Goal: Task Accomplishment & Management: Complete application form

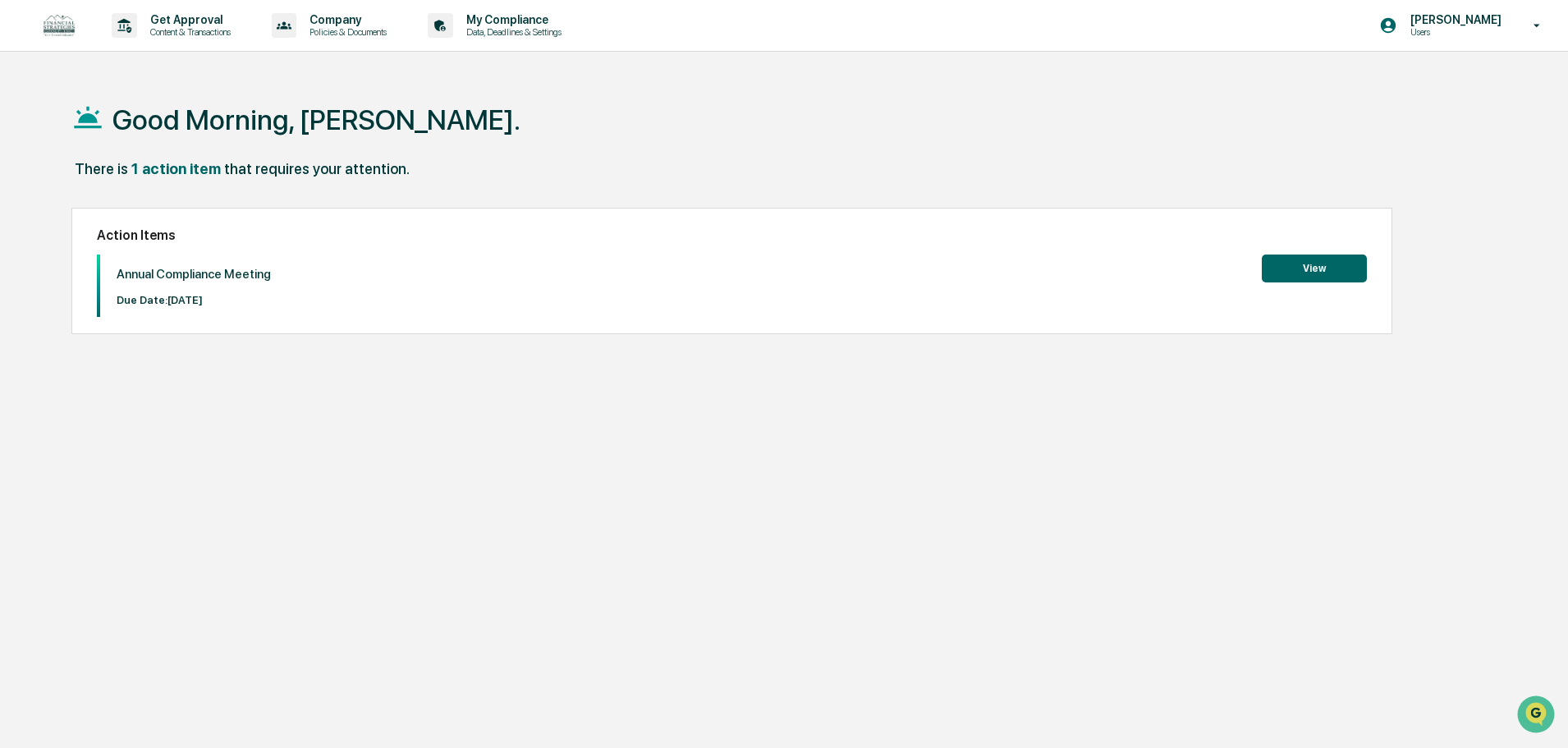
click at [1277, 272] on button "View" at bounding box center [1314, 268] width 105 height 28
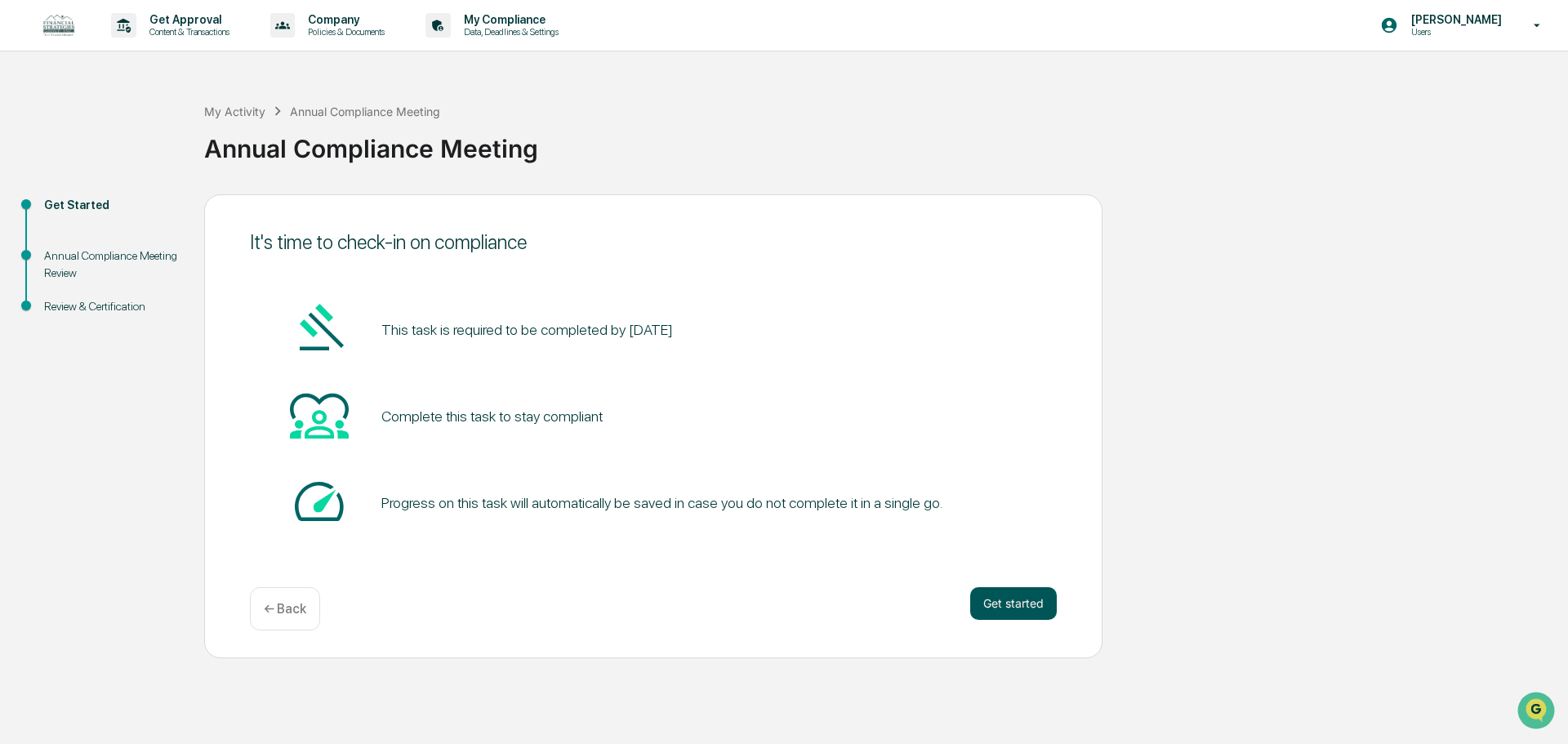
click at [981, 602] on button "Get started" at bounding box center [1013, 603] width 87 height 32
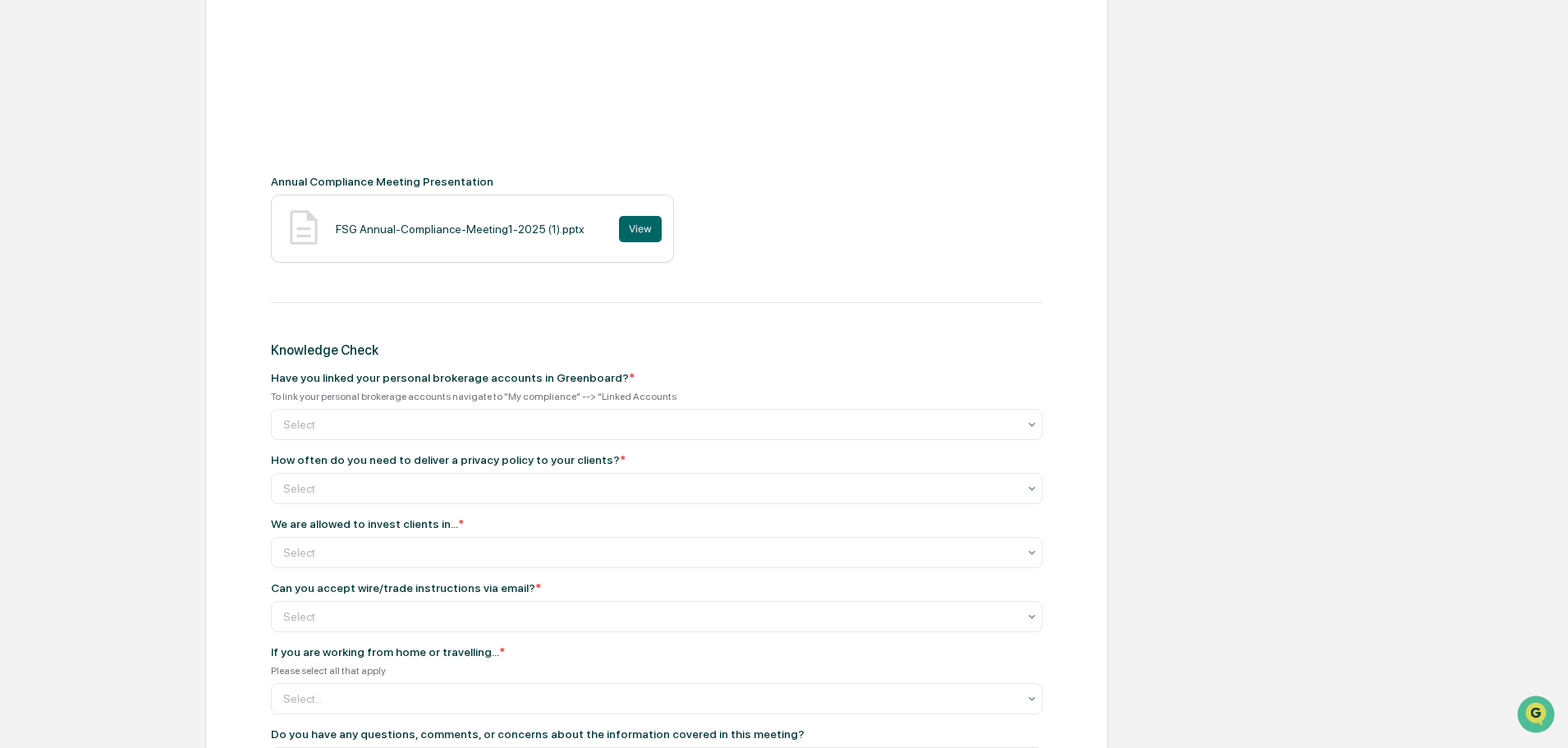
scroll to position [410, 0]
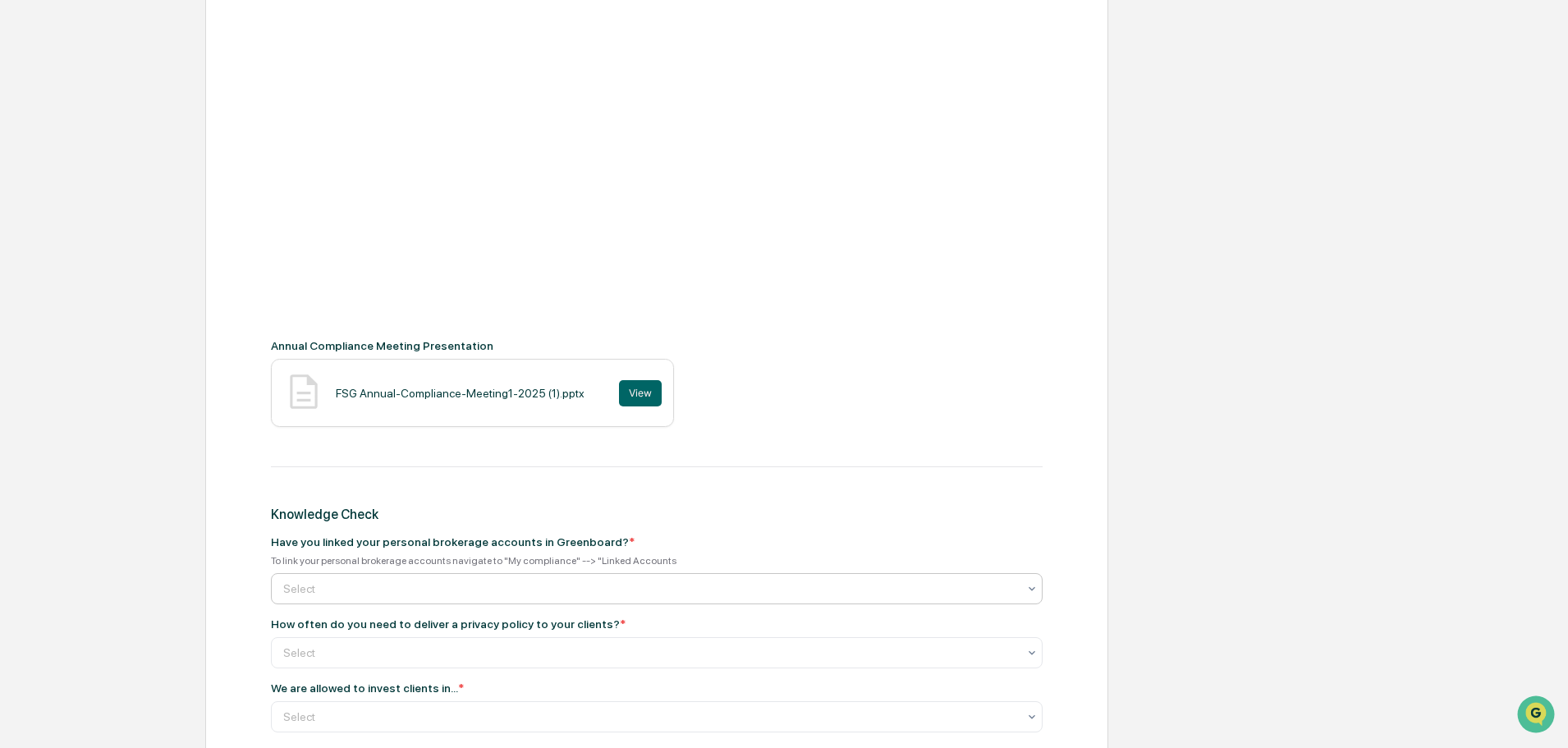
click at [993, 593] on div at bounding box center [650, 588] width 733 height 17
click at [972, 517] on div "Knowledge Check" at bounding box center [656, 514] width 771 height 16
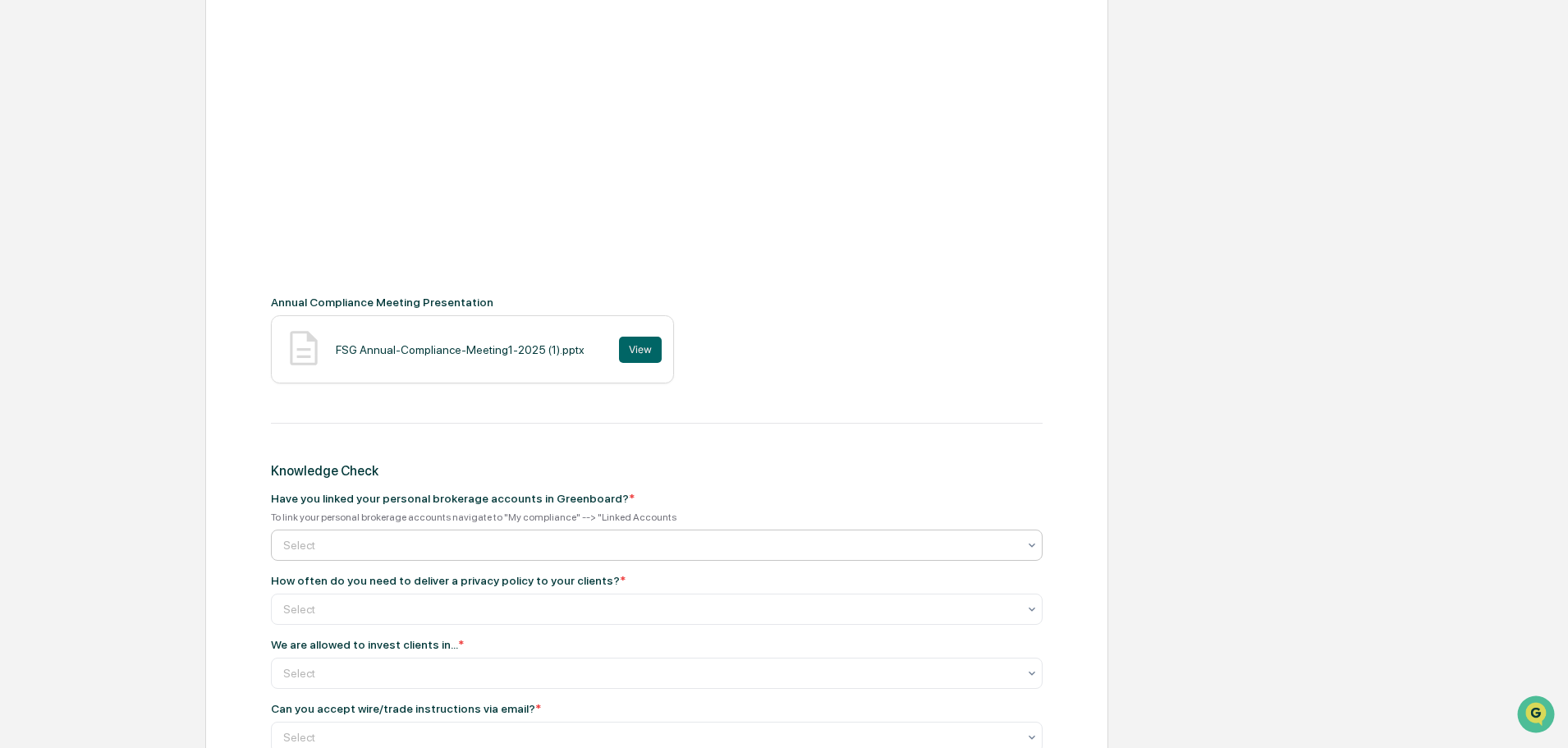
scroll to position [493, 0]
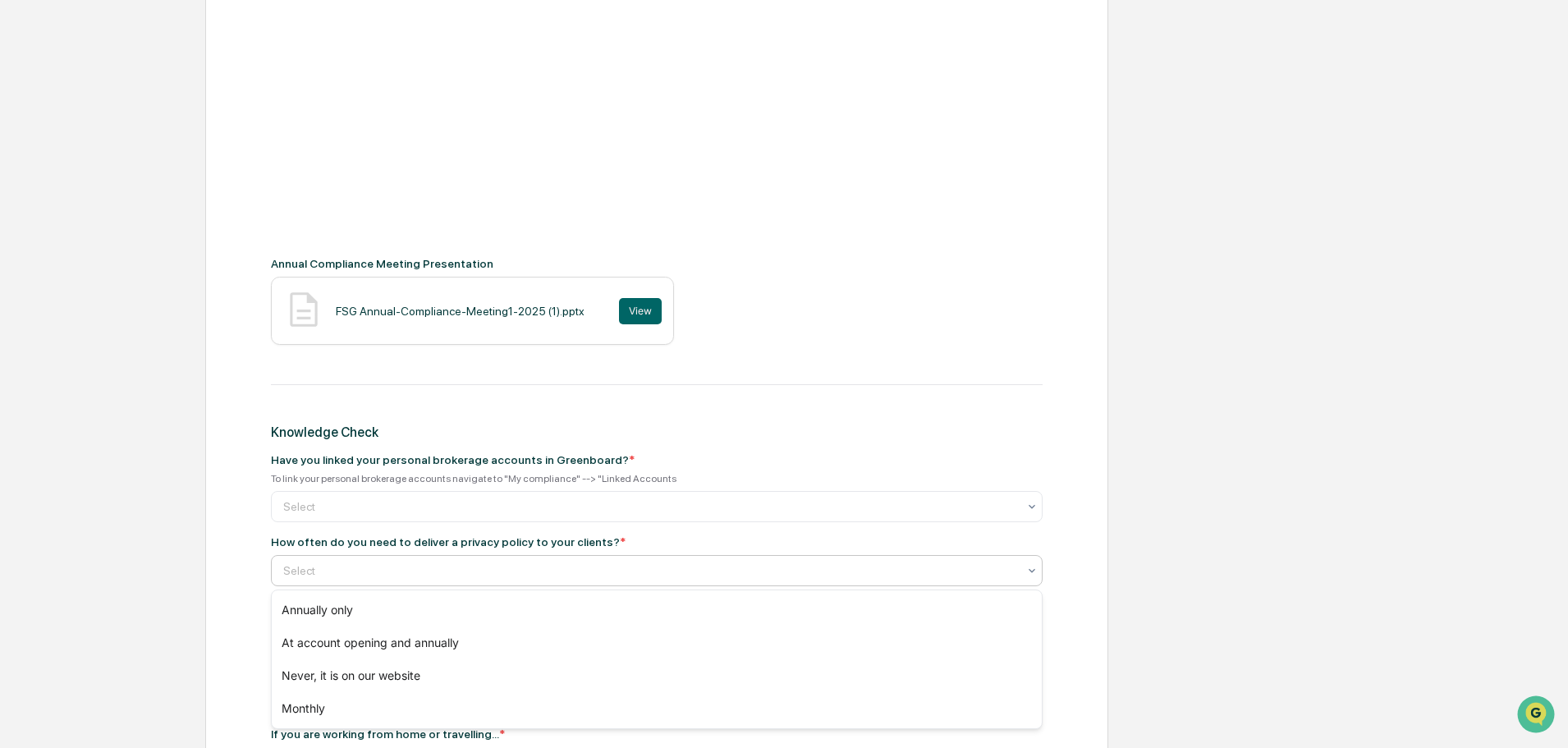
click at [595, 581] on div "Select" at bounding box center [650, 570] width 750 height 23
click at [601, 579] on div "Select" at bounding box center [650, 570] width 750 height 23
click at [596, 634] on div at bounding box center [650, 635] width 733 height 17
click at [229, 643] on div "Annual Compliance Meeting Review Annual Compliance Meeting Recording Annual Com…" at bounding box center [656, 370] width 903 height 1335
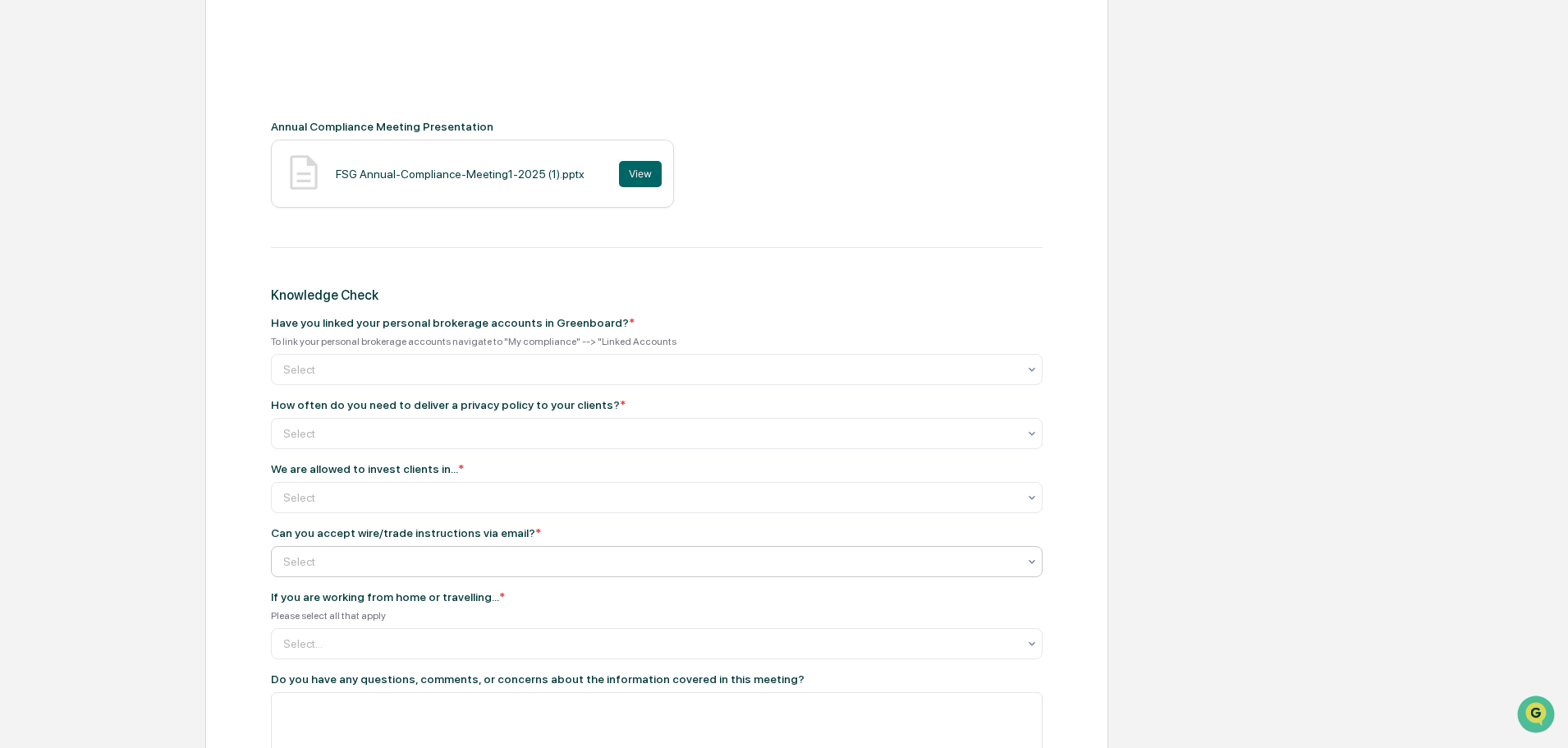
scroll to position [656, 0]
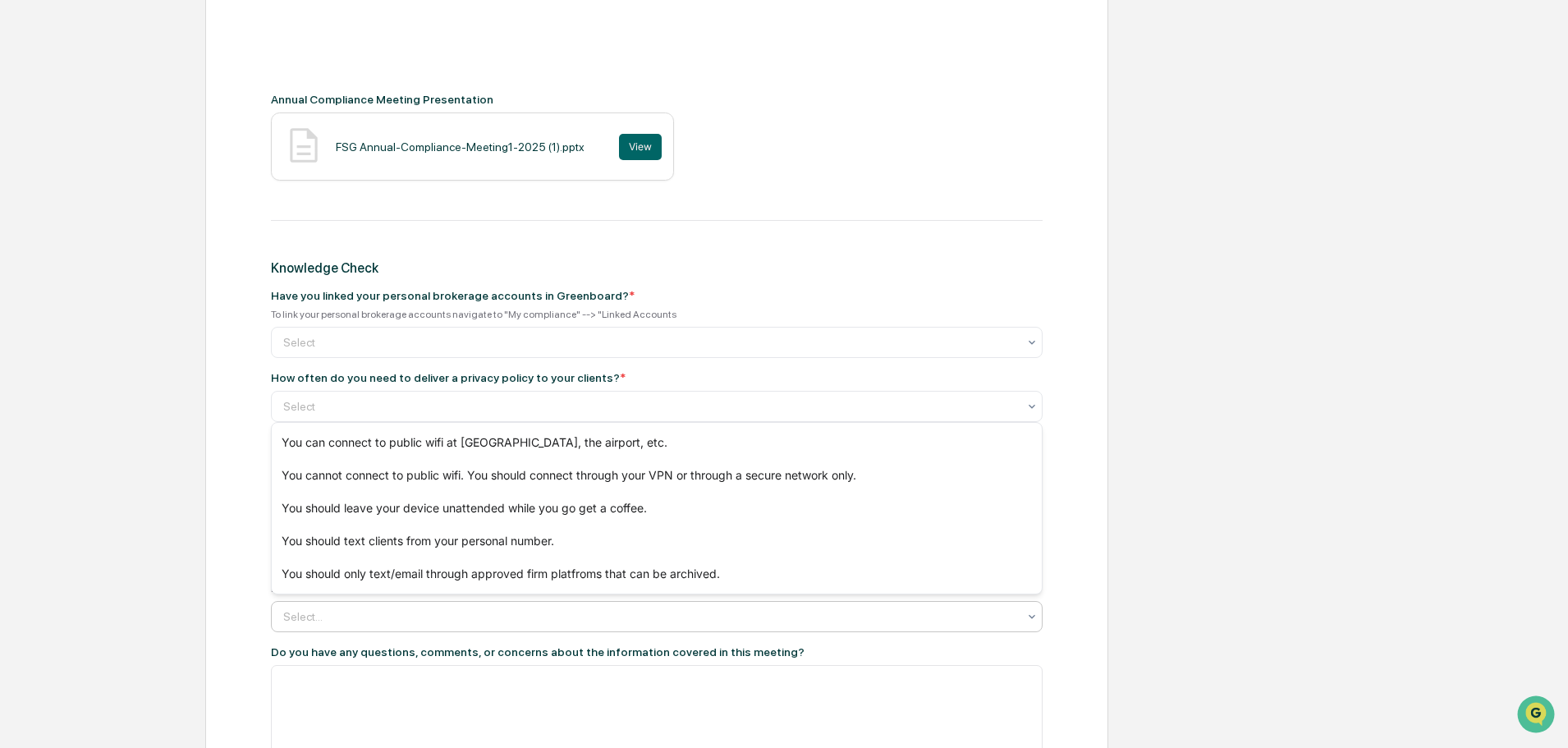
click at [363, 616] on div at bounding box center [650, 616] width 733 height 17
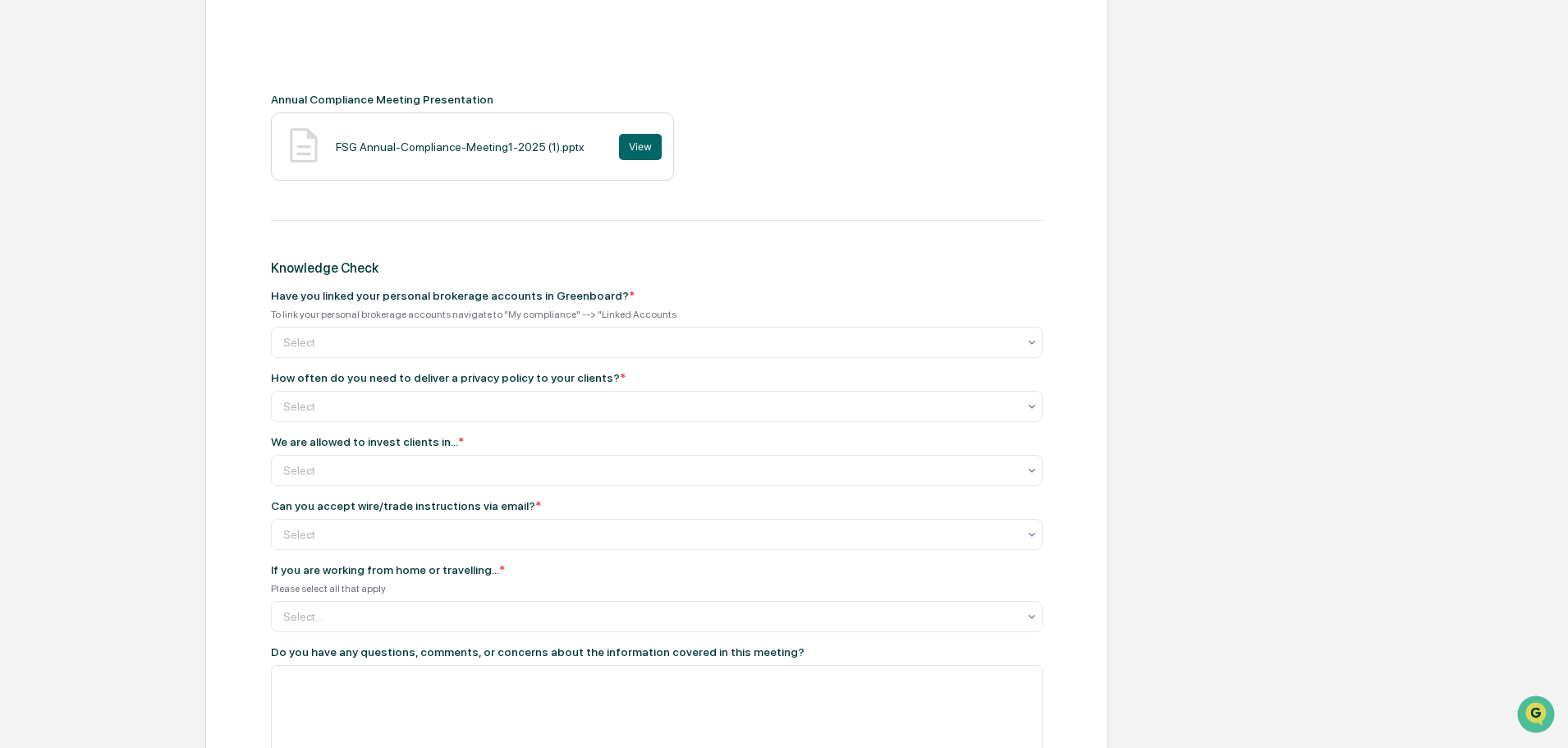
click at [105, 504] on div "Get Started Annual Compliance Meeting Review Review & Certification Annual Comp…" at bounding box center [784, 206] width 1551 height 1335
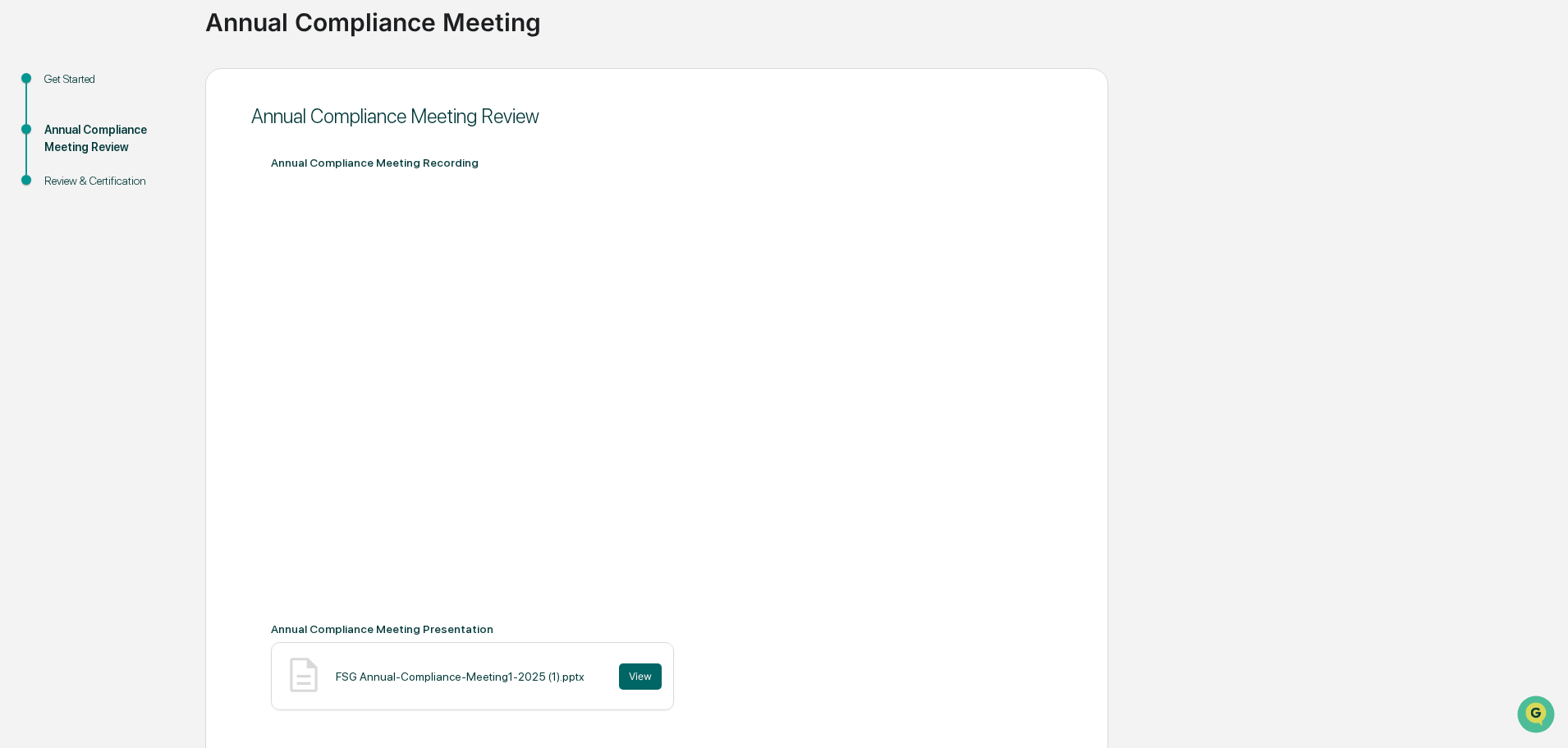
scroll to position [0, 0]
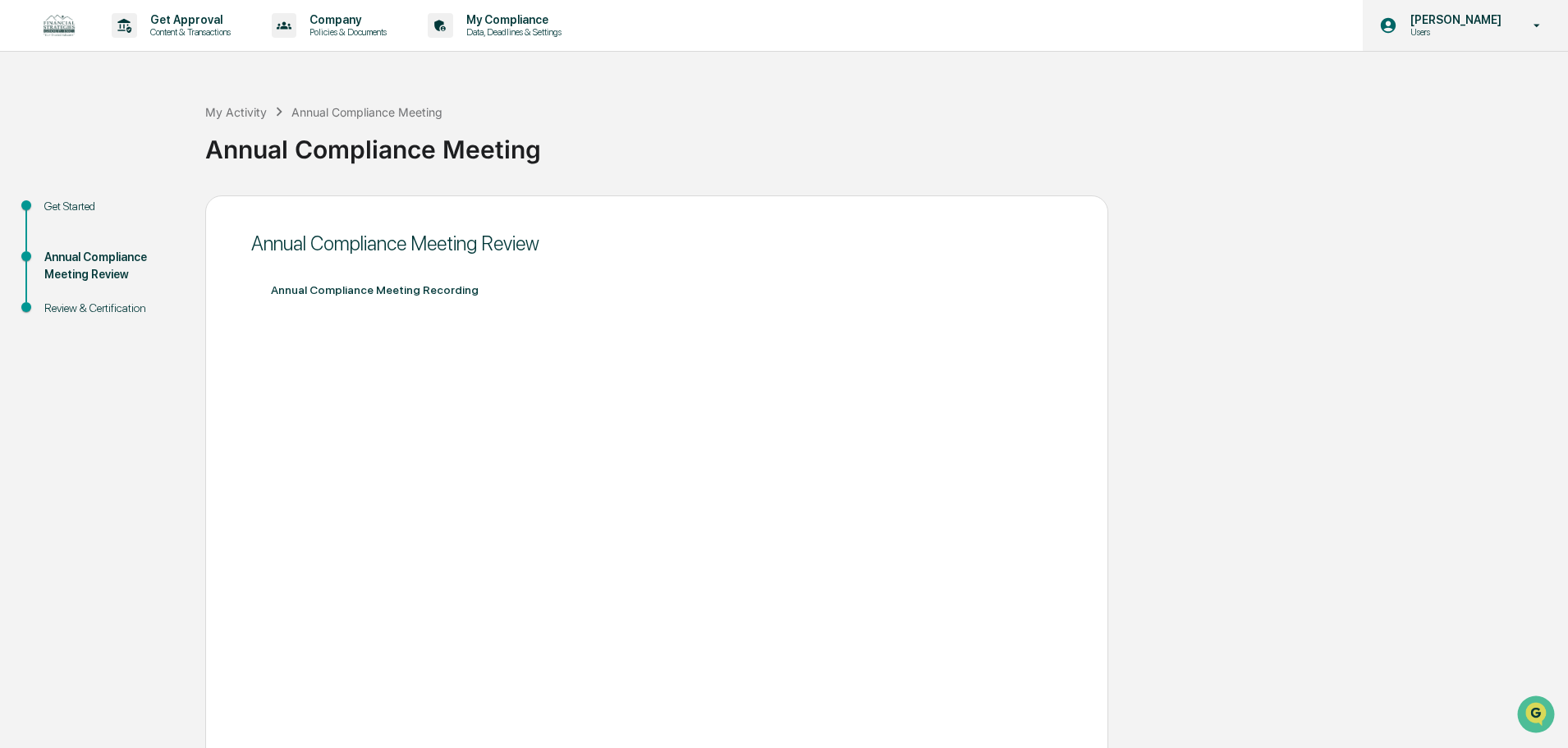
click at [1524, 27] on icon at bounding box center [1536, 25] width 29 height 16
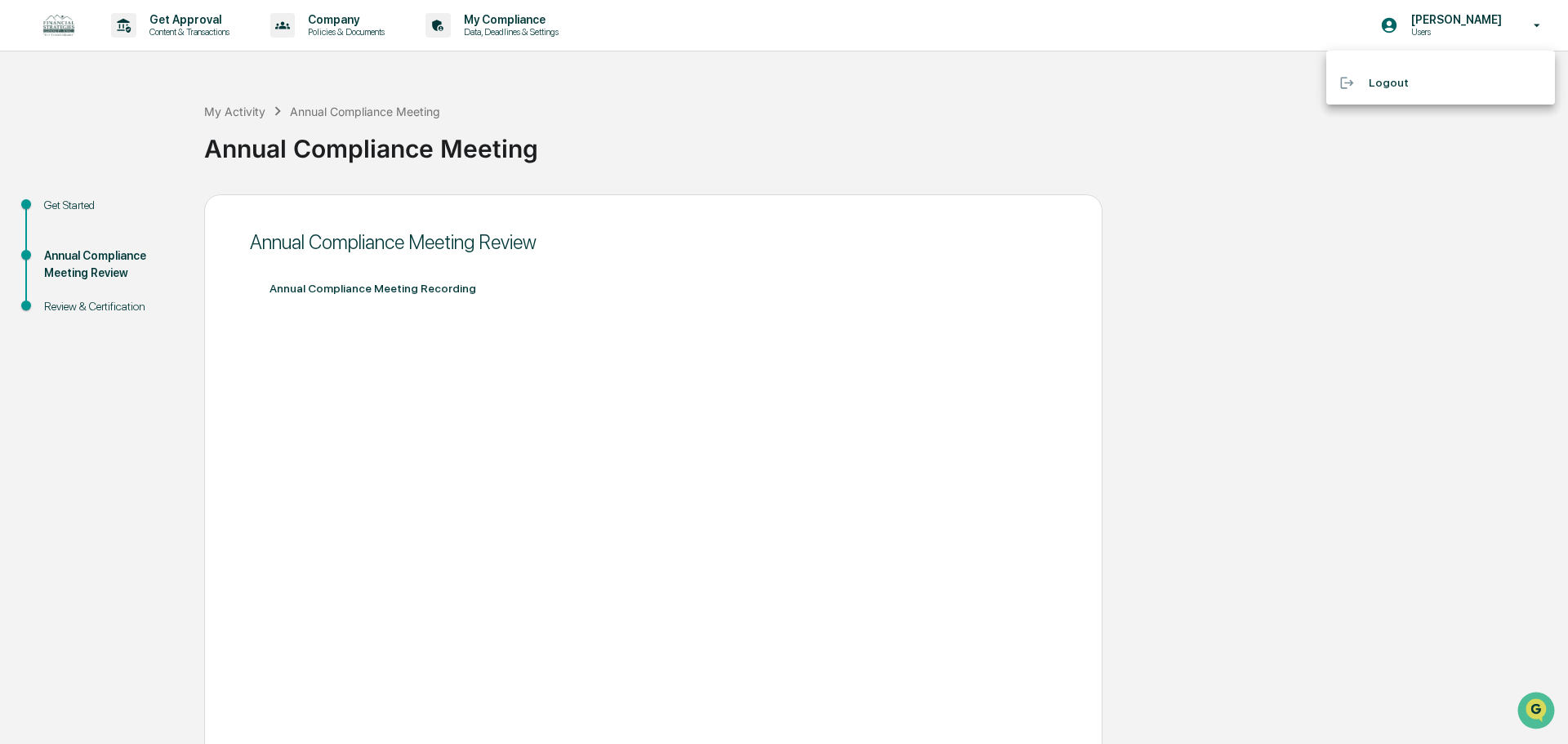
click at [521, 24] on div at bounding box center [784, 372] width 1568 height 744
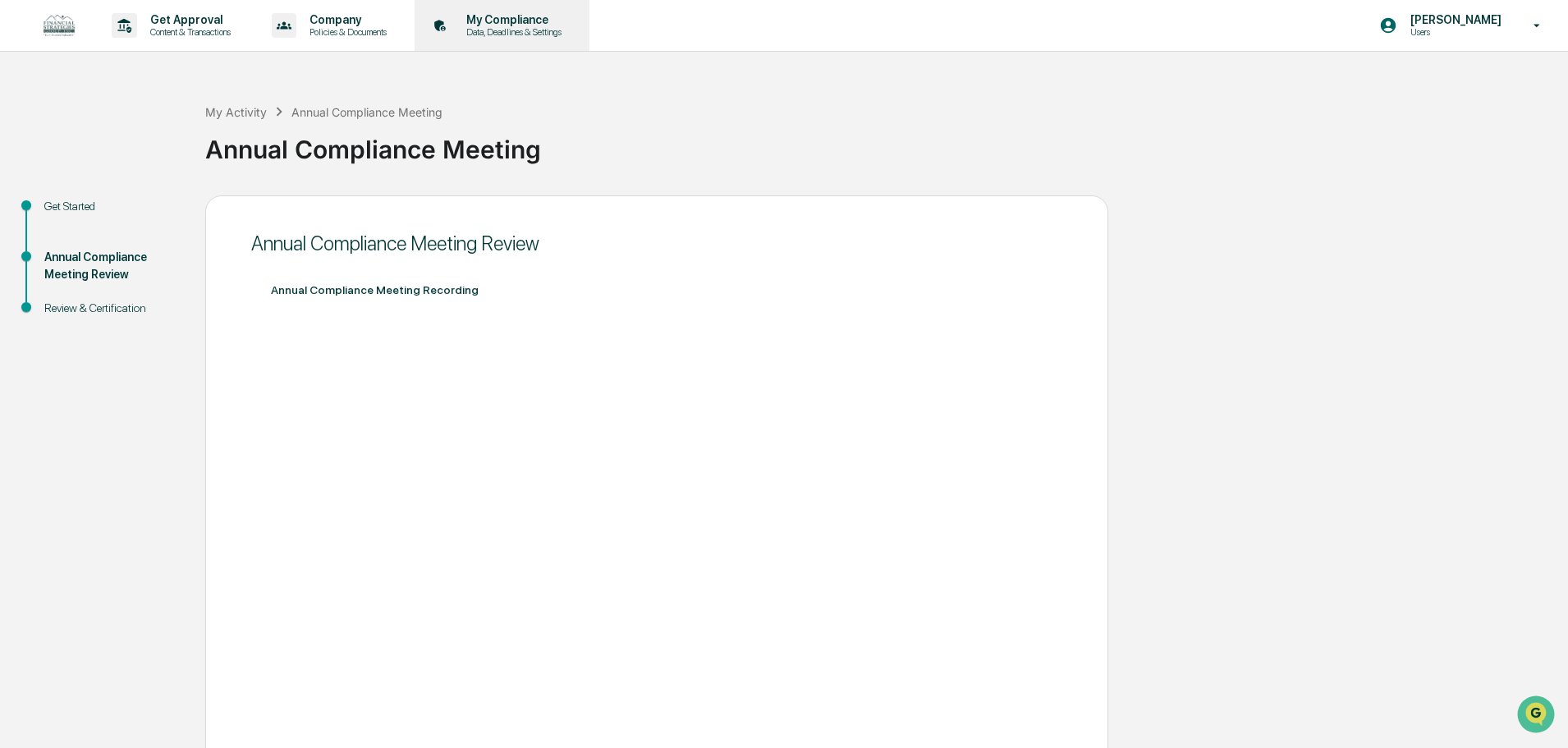
click at [516, 39] on div "My Compliance Data, Deadlines & Settings" at bounding box center [500, 25] width 159 height 51
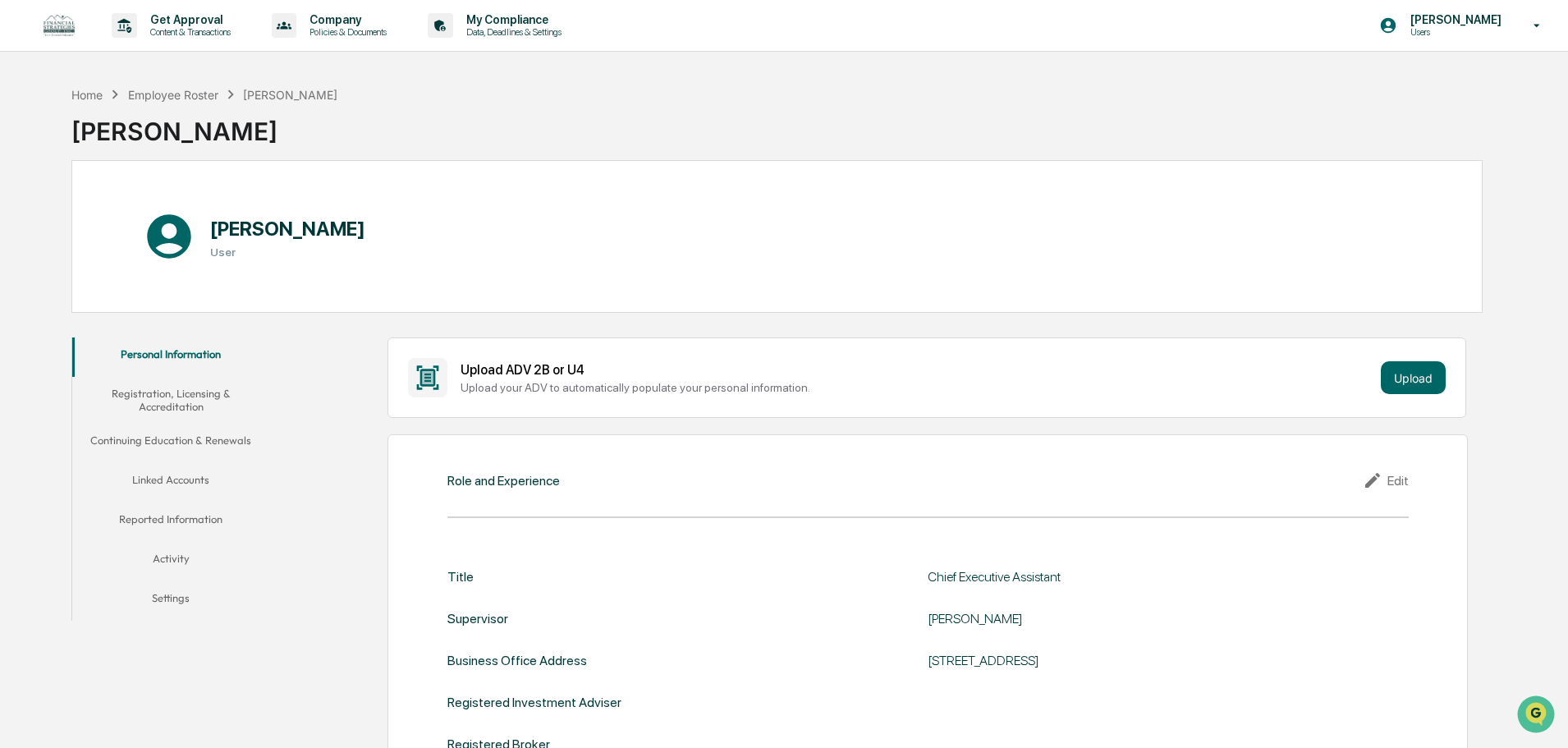
click at [172, 480] on button "Linked Accounts" at bounding box center [171, 483] width 197 height 39
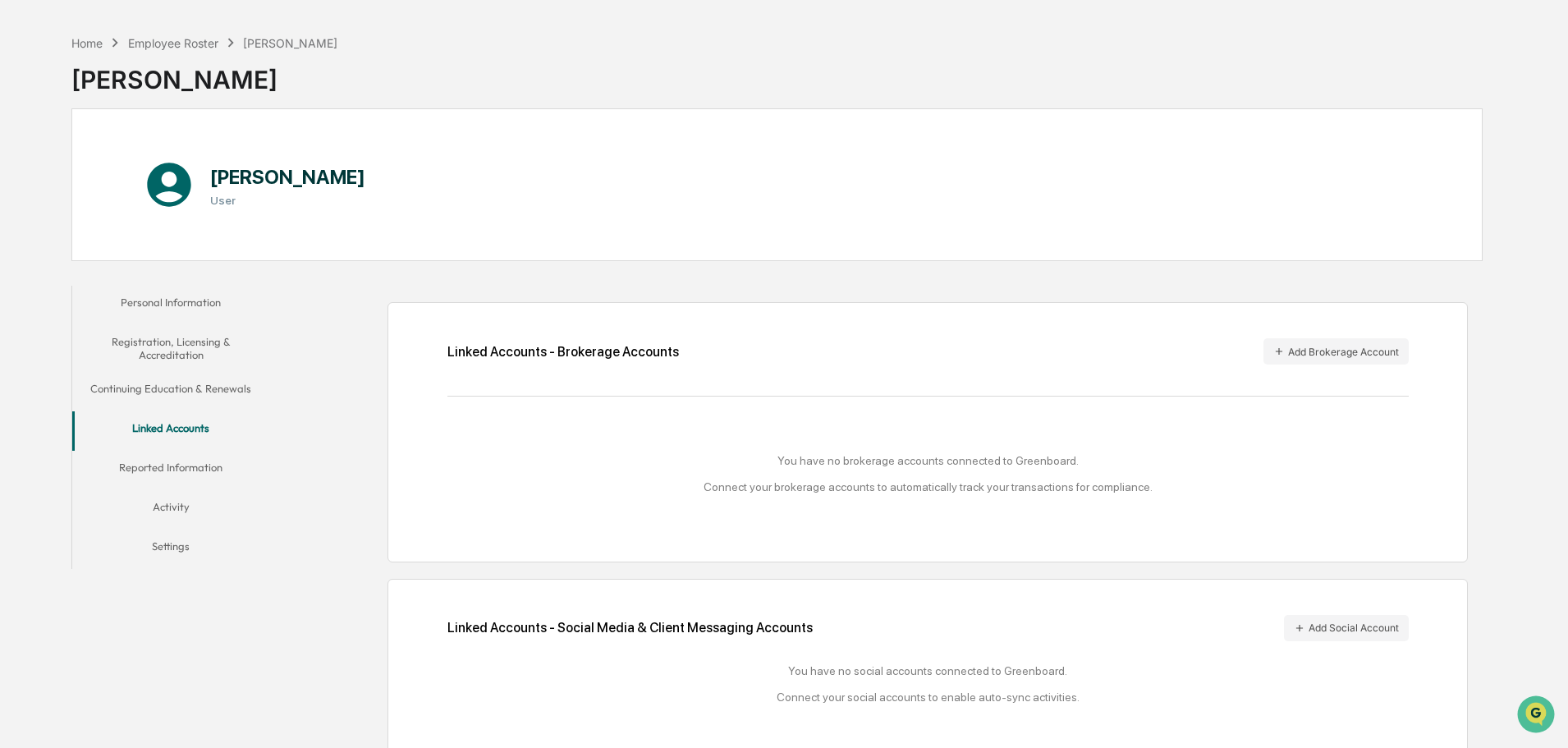
scroll to position [78, 0]
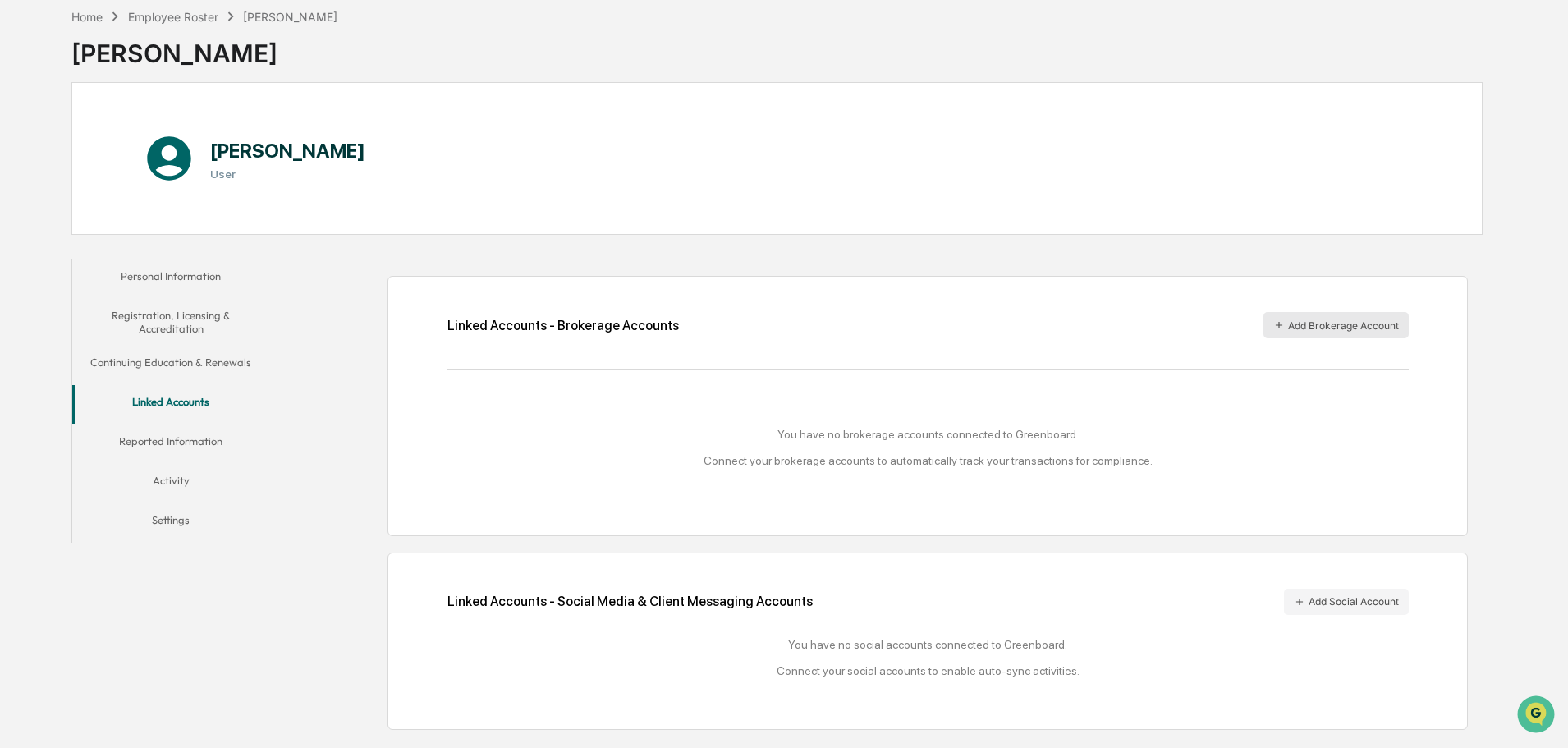
click at [1327, 322] on button "Add Brokerage Account" at bounding box center [1336, 325] width 146 height 26
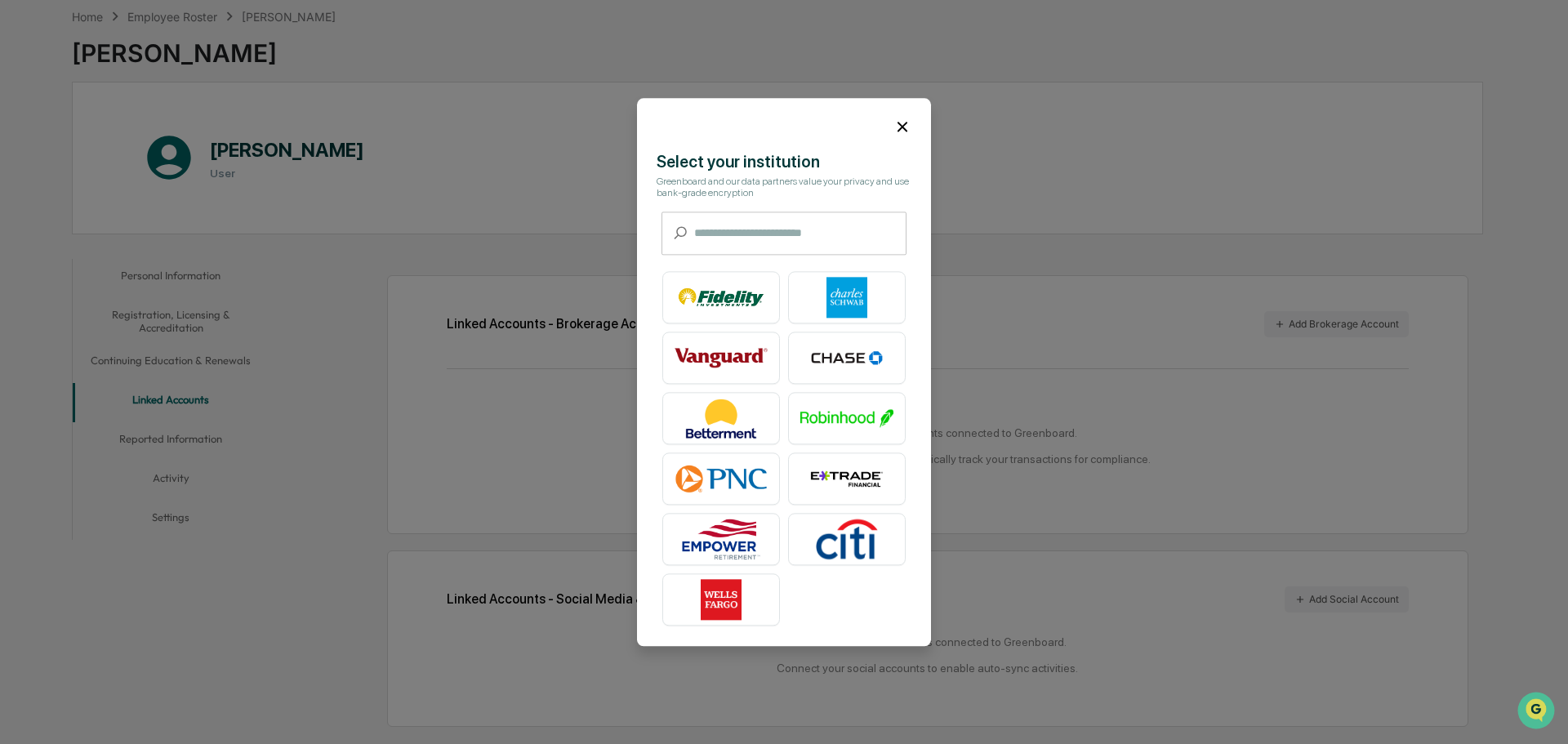
drag, startPoint x: 893, startPoint y: 124, endPoint x: 935, endPoint y: 125, distance: 42.0
click at [898, 124] on icon at bounding box center [902, 126] width 10 height 10
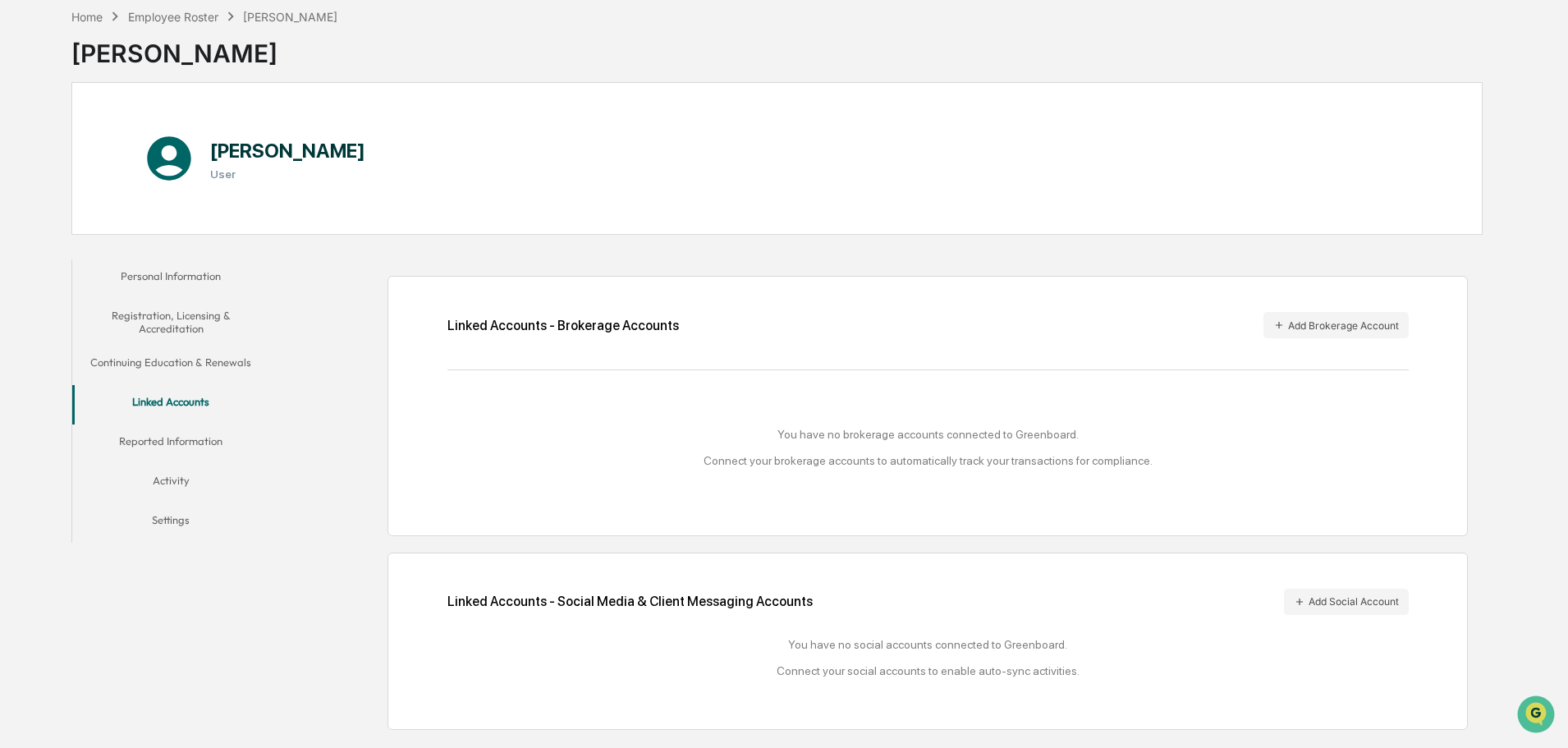
click at [1079, 165] on div "[PERSON_NAME] User" at bounding box center [777, 158] width 1411 height 152
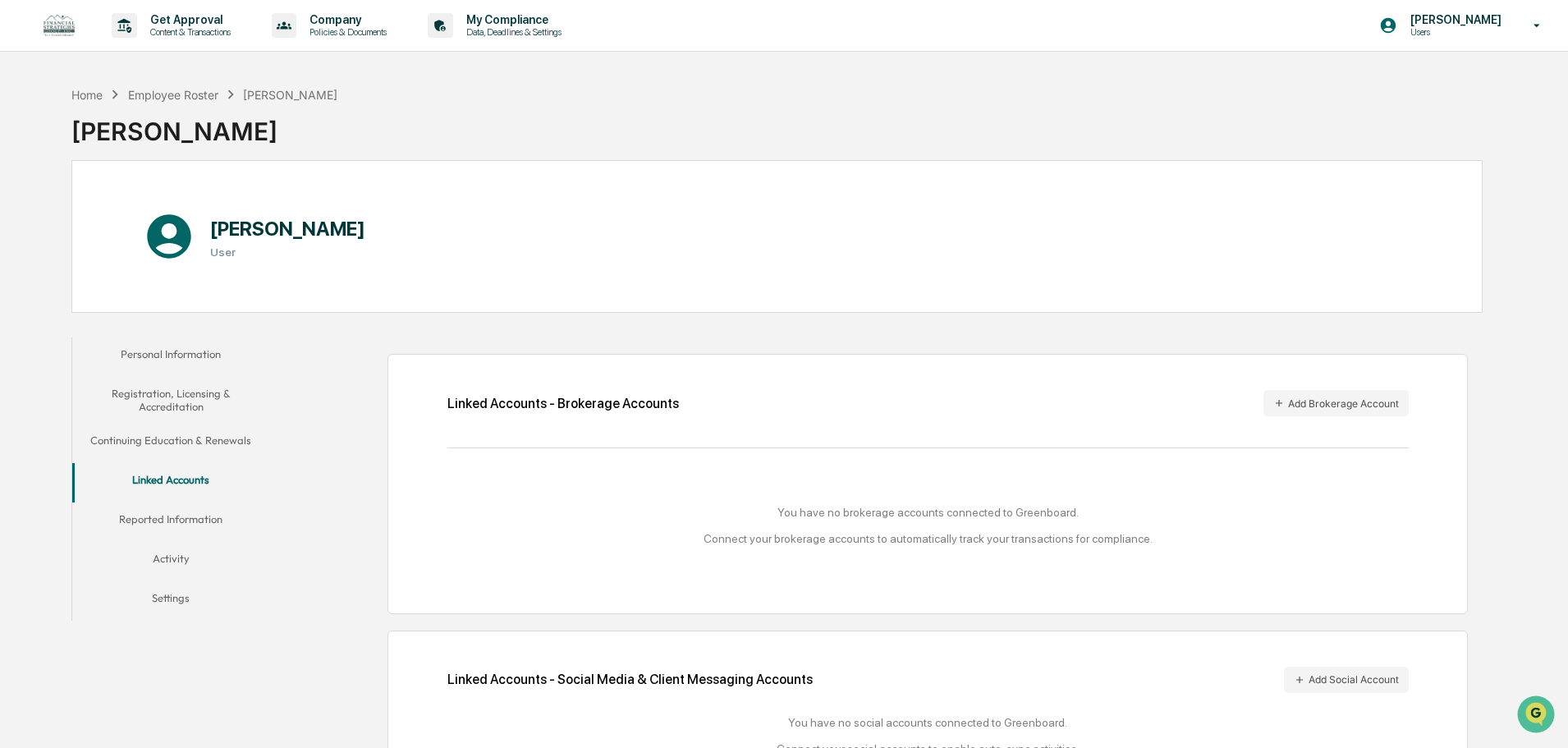
click at [747, 125] on div "Home Employee Roster [PERSON_NAME] [PERSON_NAME]" at bounding box center [777, 119] width 1411 height 82
click at [197, 40] on div "Get Approval Content & Transactions" at bounding box center [176, 25] width 144 height 51
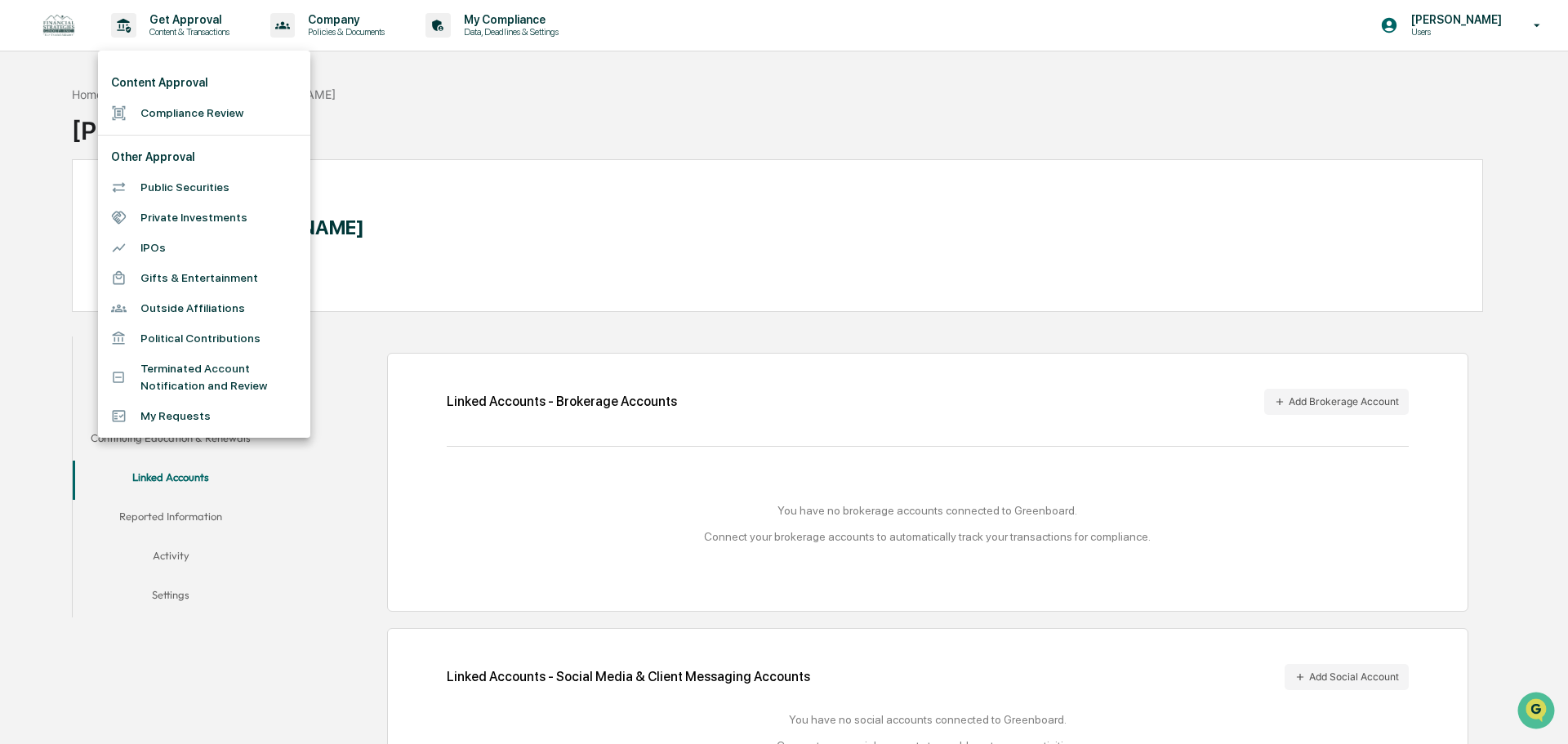
click at [219, 124] on li "Compliance Review" at bounding box center [204, 113] width 212 height 30
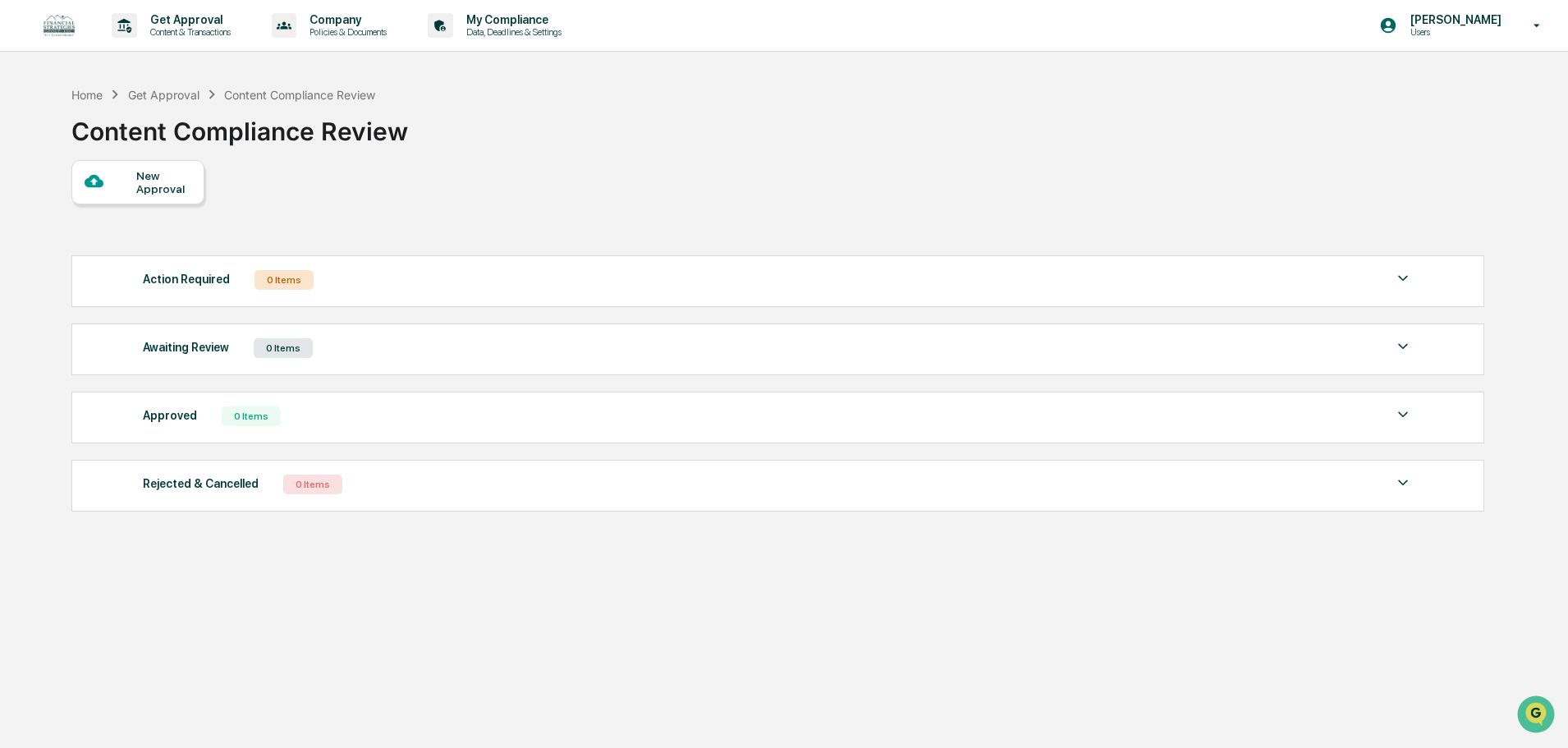
click at [67, 20] on img at bounding box center [58, 25] width 39 height 31
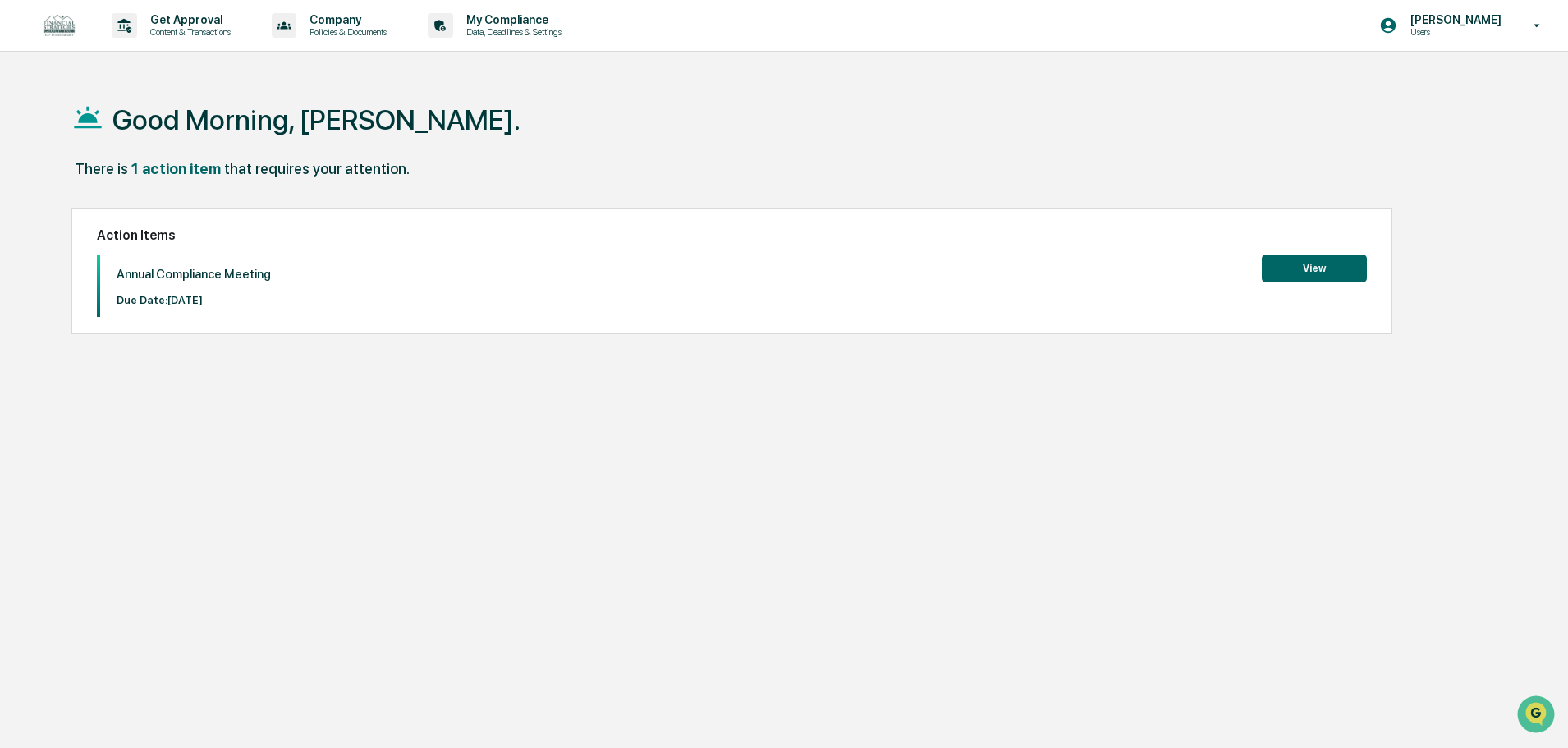
click at [1351, 267] on button "View" at bounding box center [1314, 268] width 105 height 28
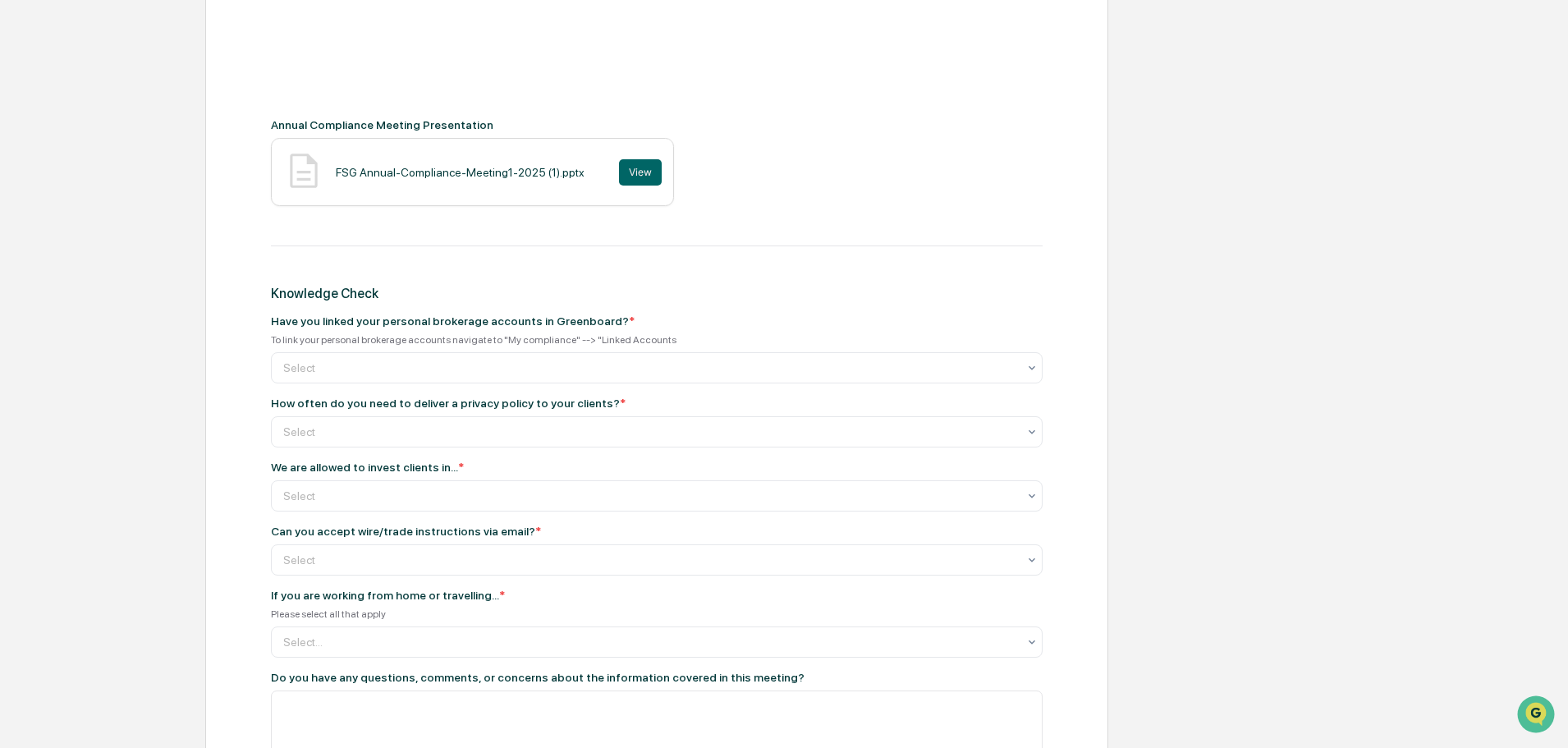
scroll to position [656, 0]
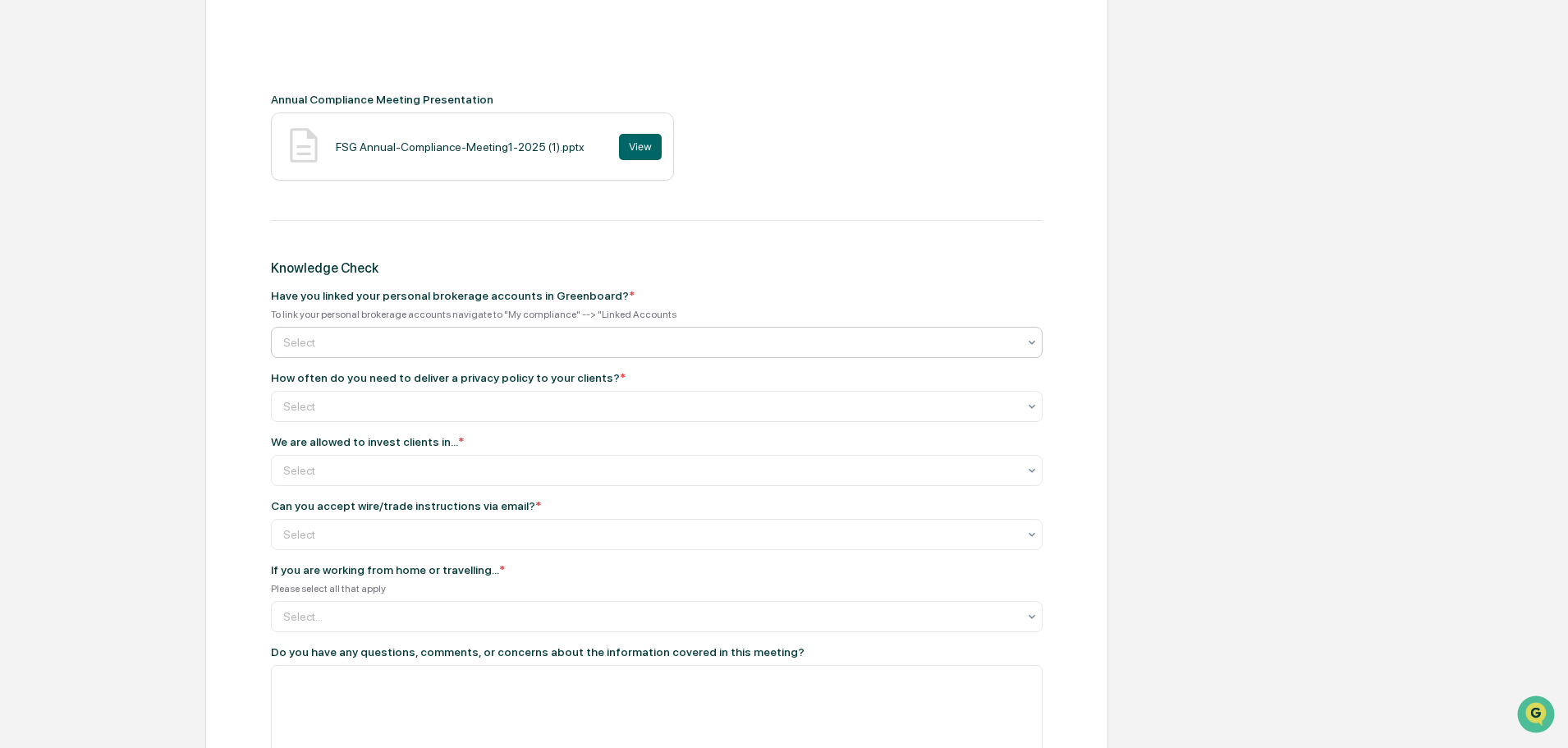
click at [471, 353] on div "Select" at bounding box center [650, 342] width 750 height 23
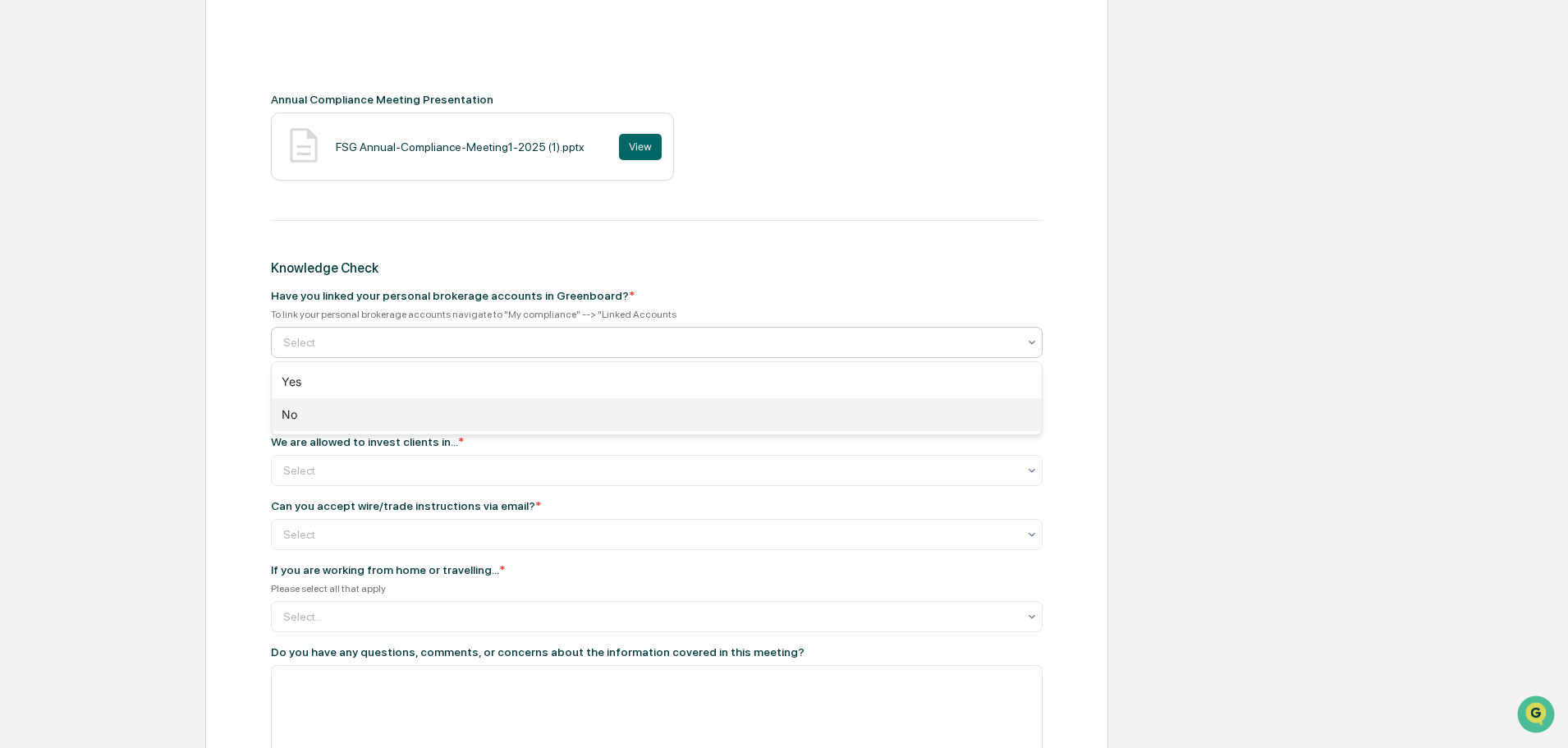
click at [461, 415] on div "No" at bounding box center [656, 414] width 770 height 32
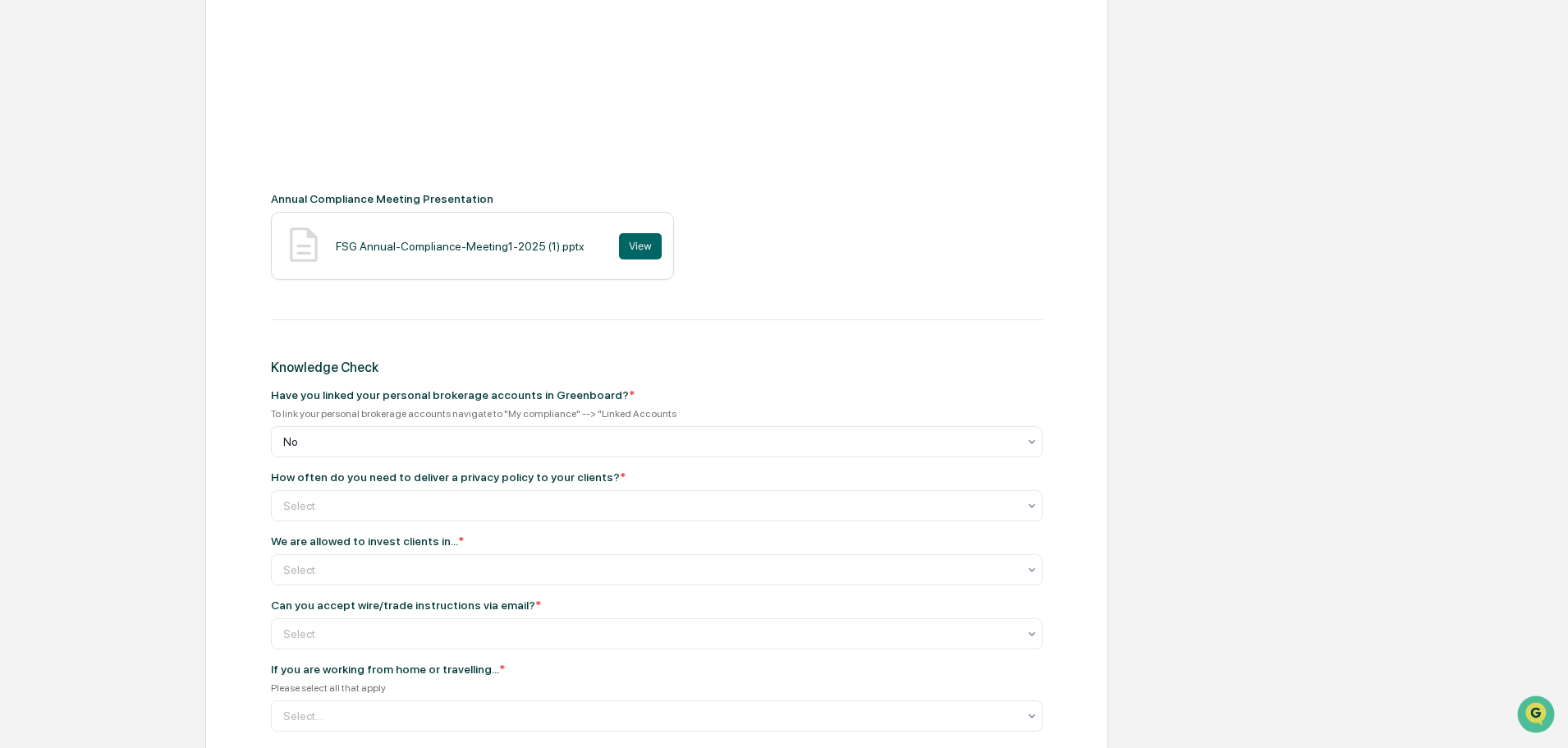
scroll to position [574, 0]
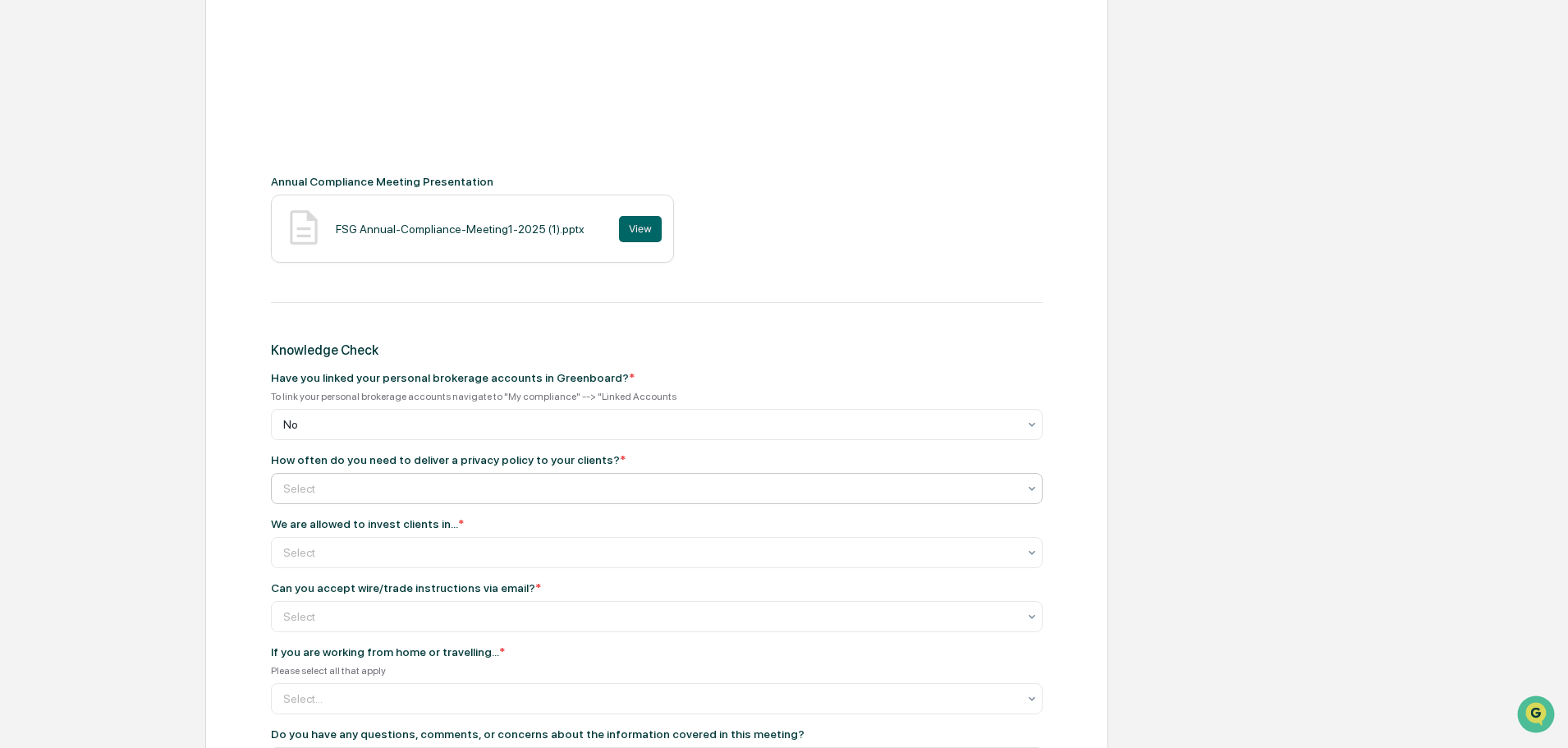
click at [401, 490] on div at bounding box center [650, 488] width 733 height 17
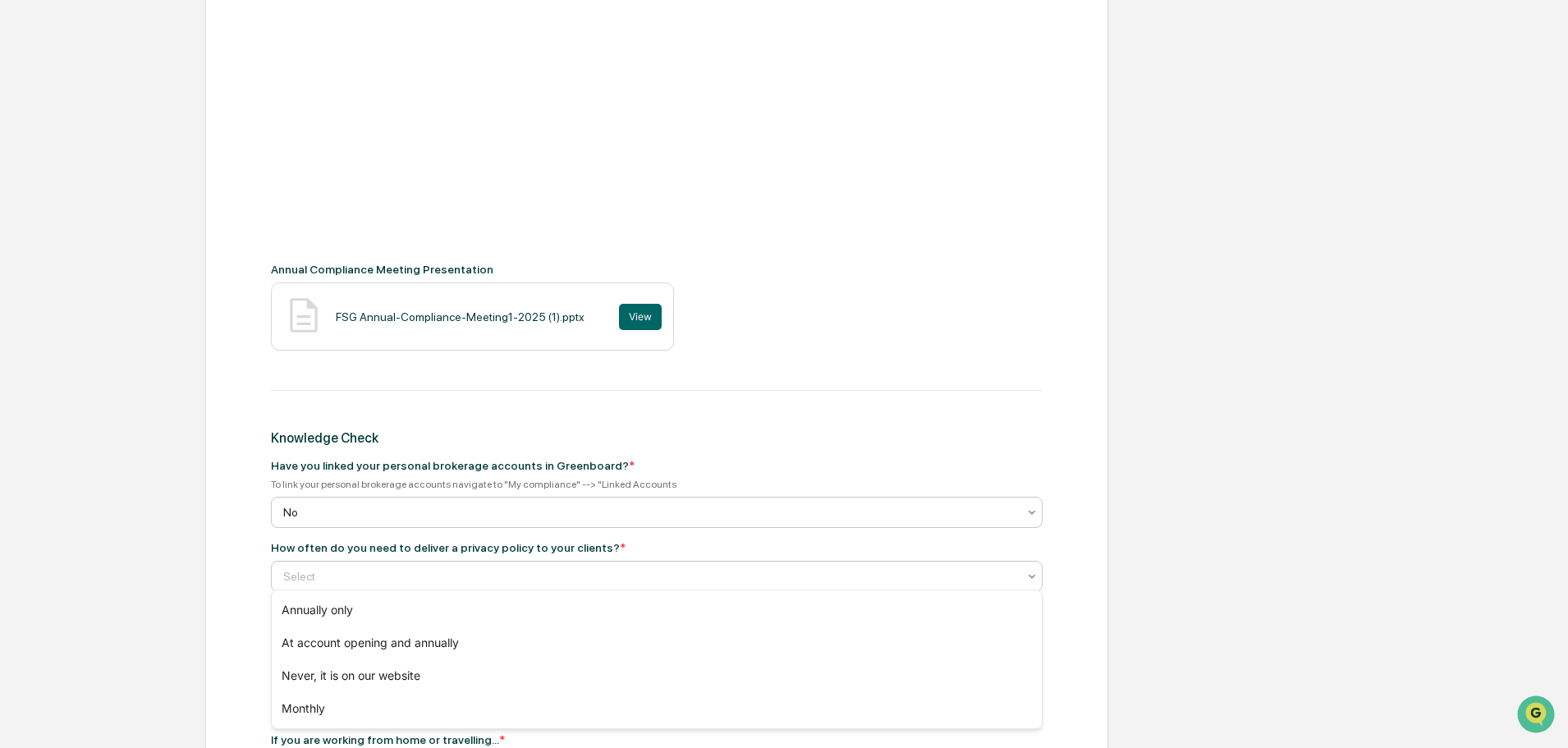
scroll to position [493, 0]
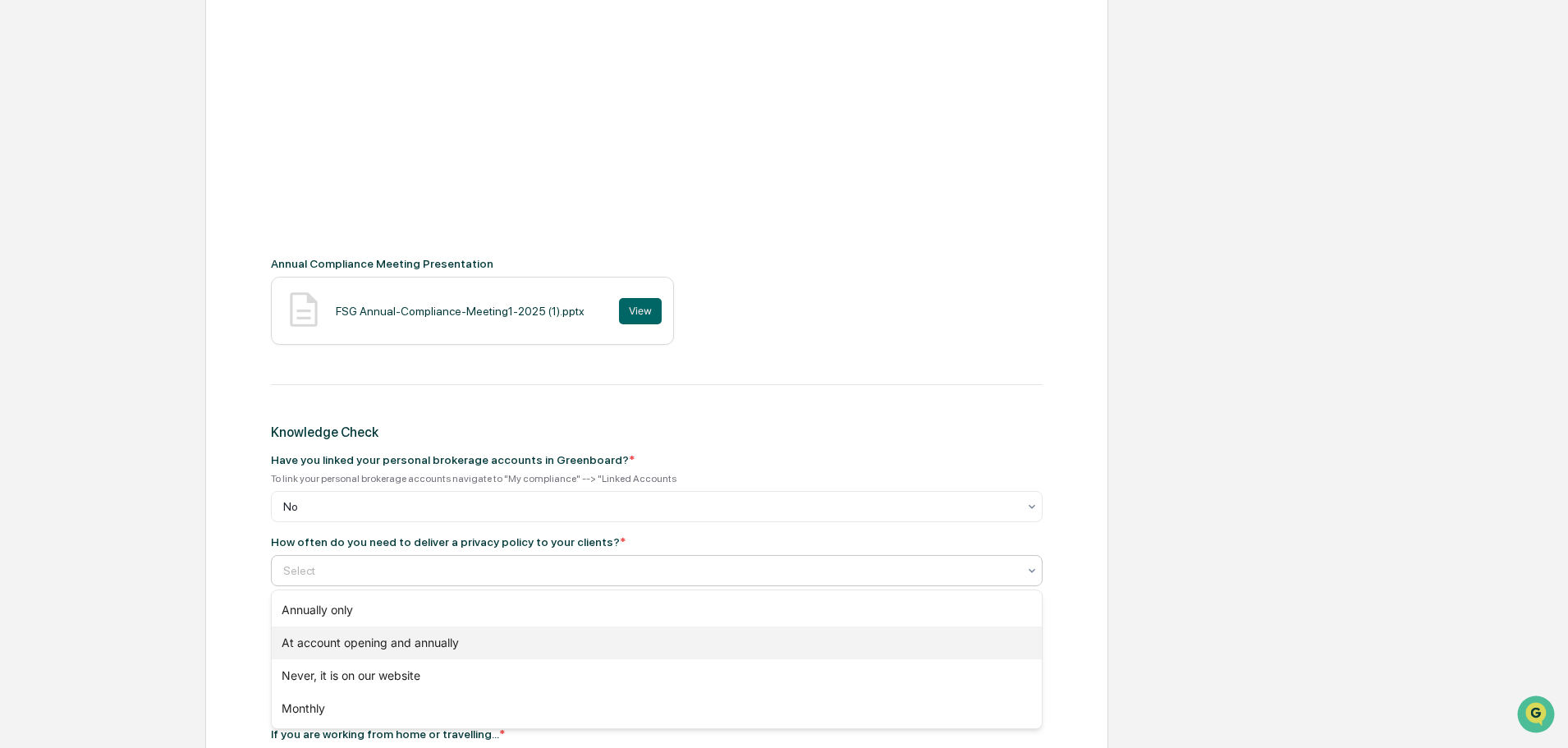
click at [386, 645] on div "At account opening and annually" at bounding box center [656, 642] width 770 height 32
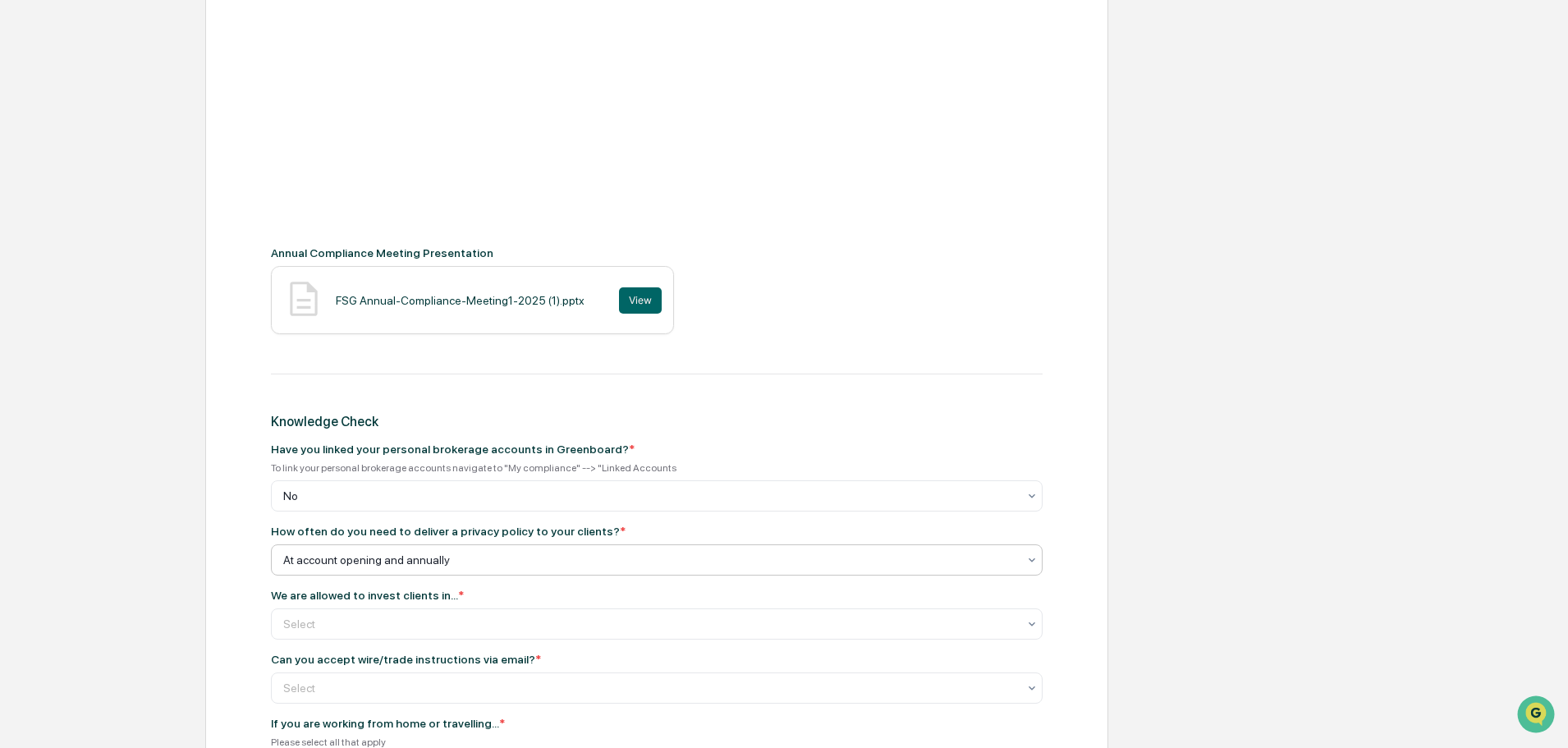
scroll to position [574, 0]
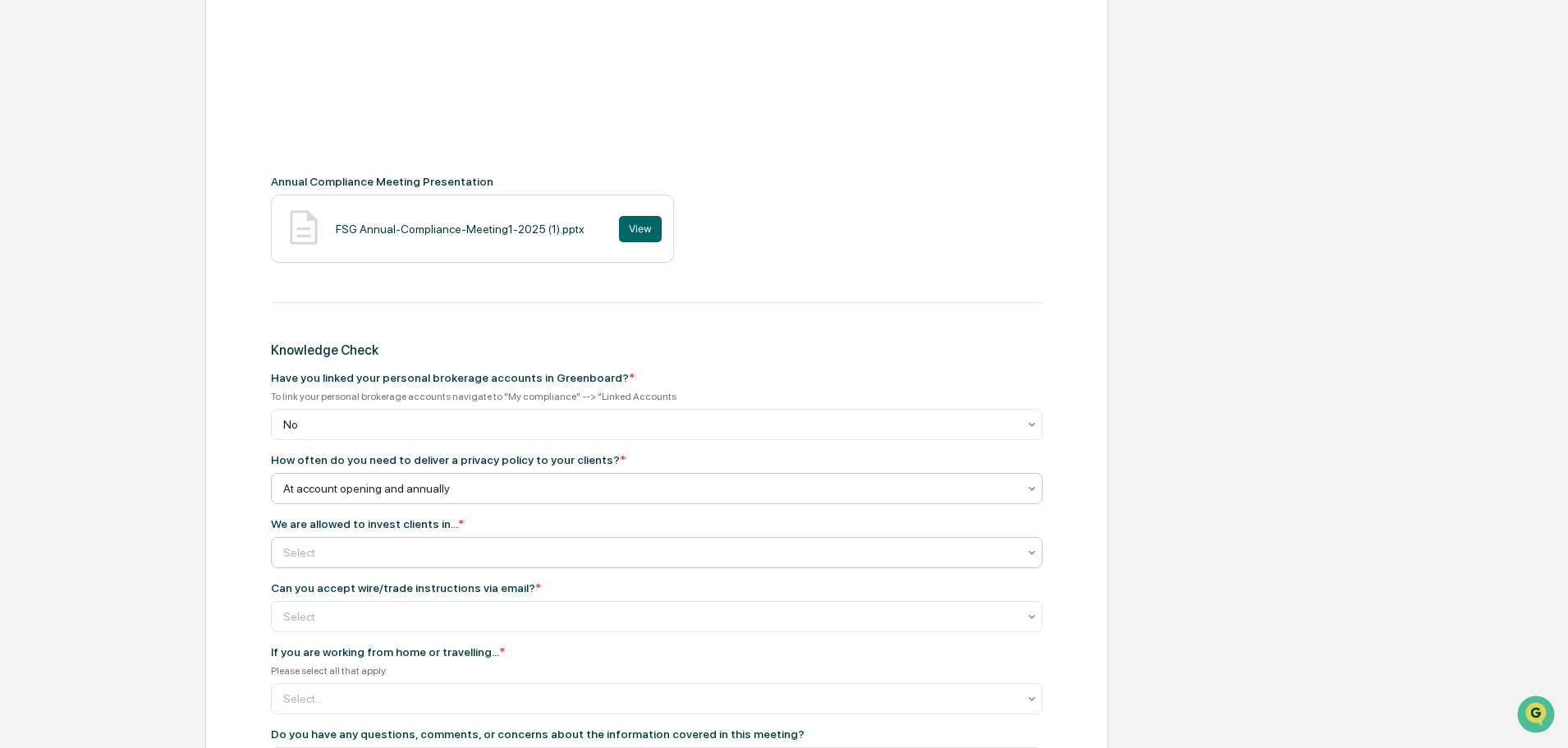
click at [378, 555] on div at bounding box center [650, 552] width 733 height 17
click at [395, 552] on div at bounding box center [650, 552] width 733 height 17
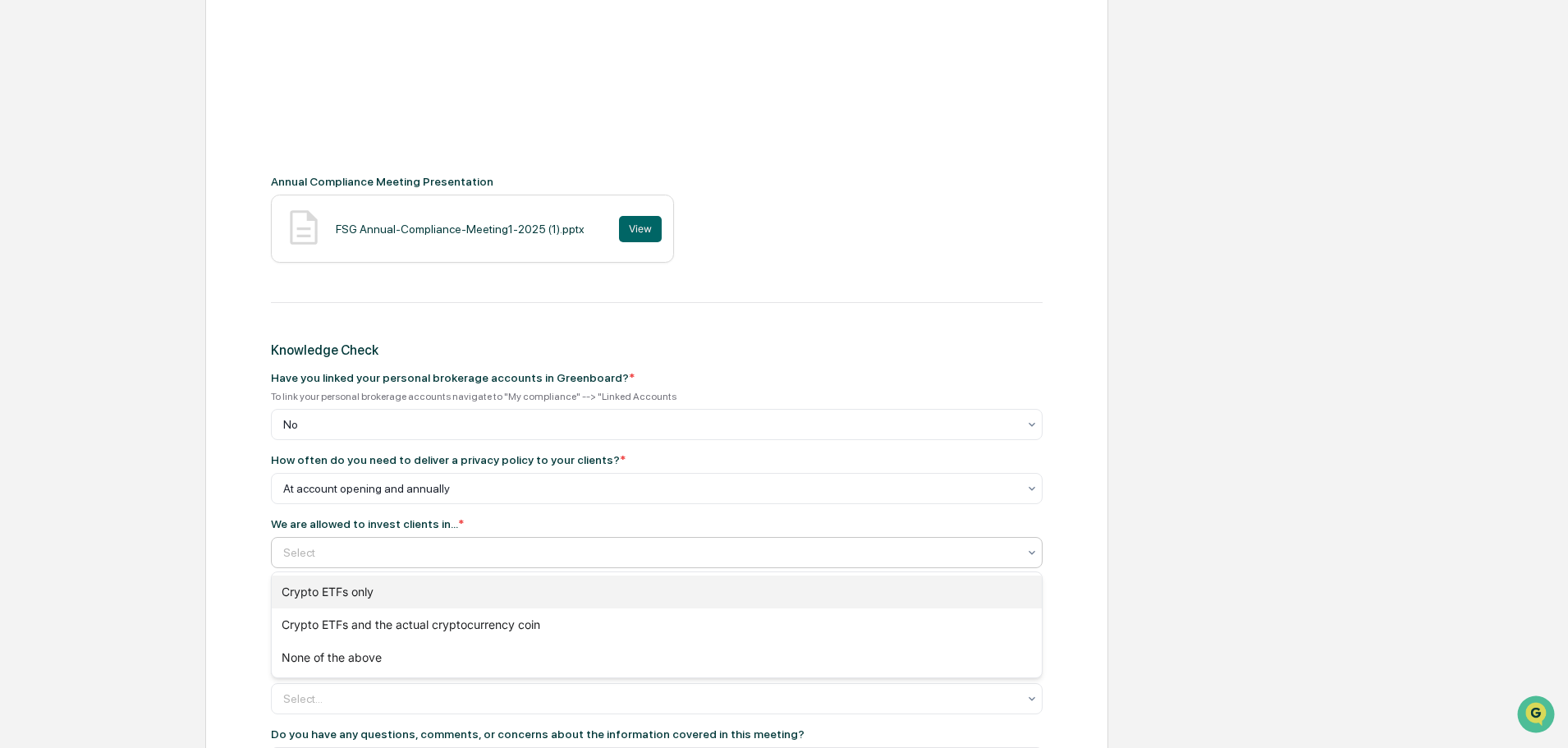
click at [391, 587] on div "Crypto ETFs only" at bounding box center [656, 591] width 770 height 32
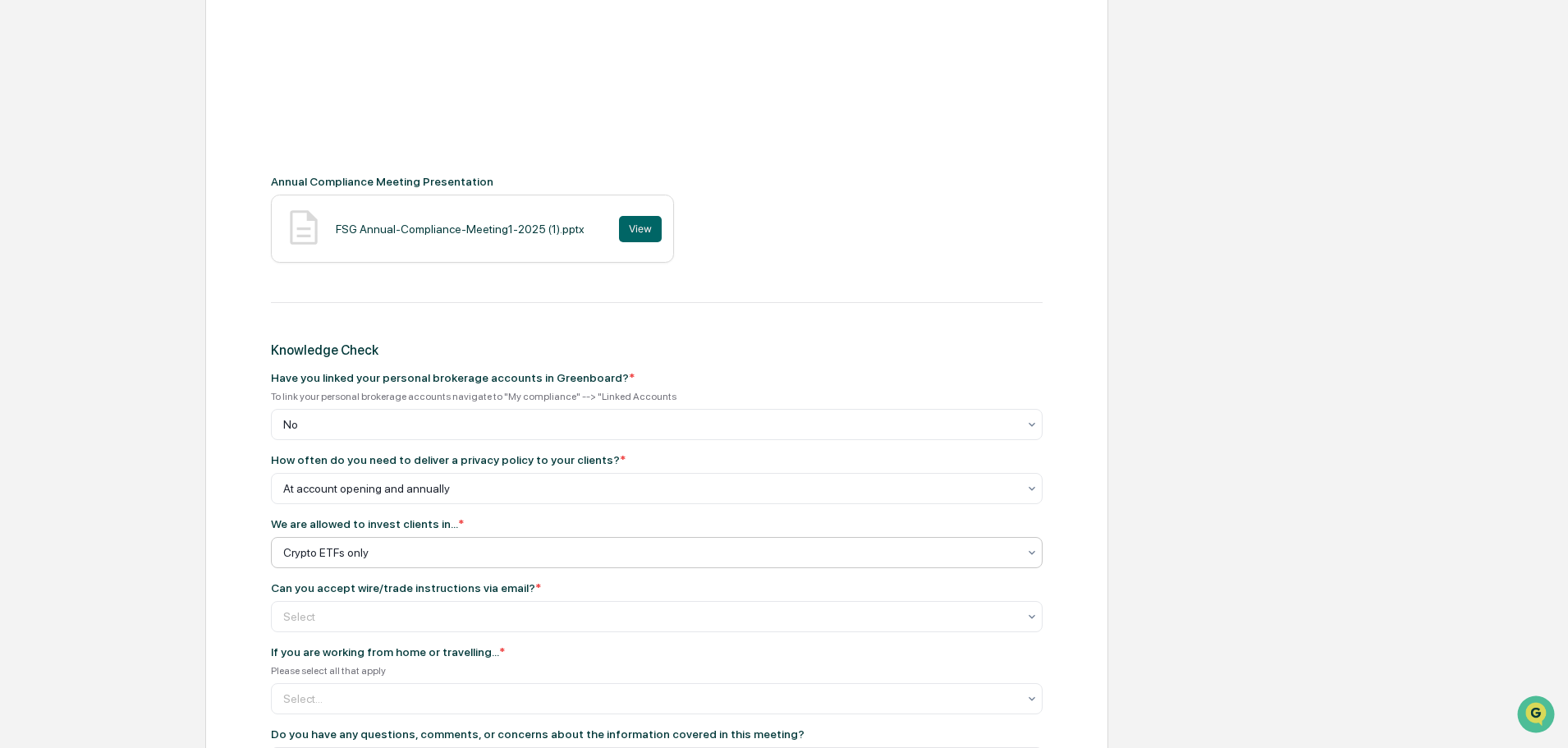
scroll to position [656, 0]
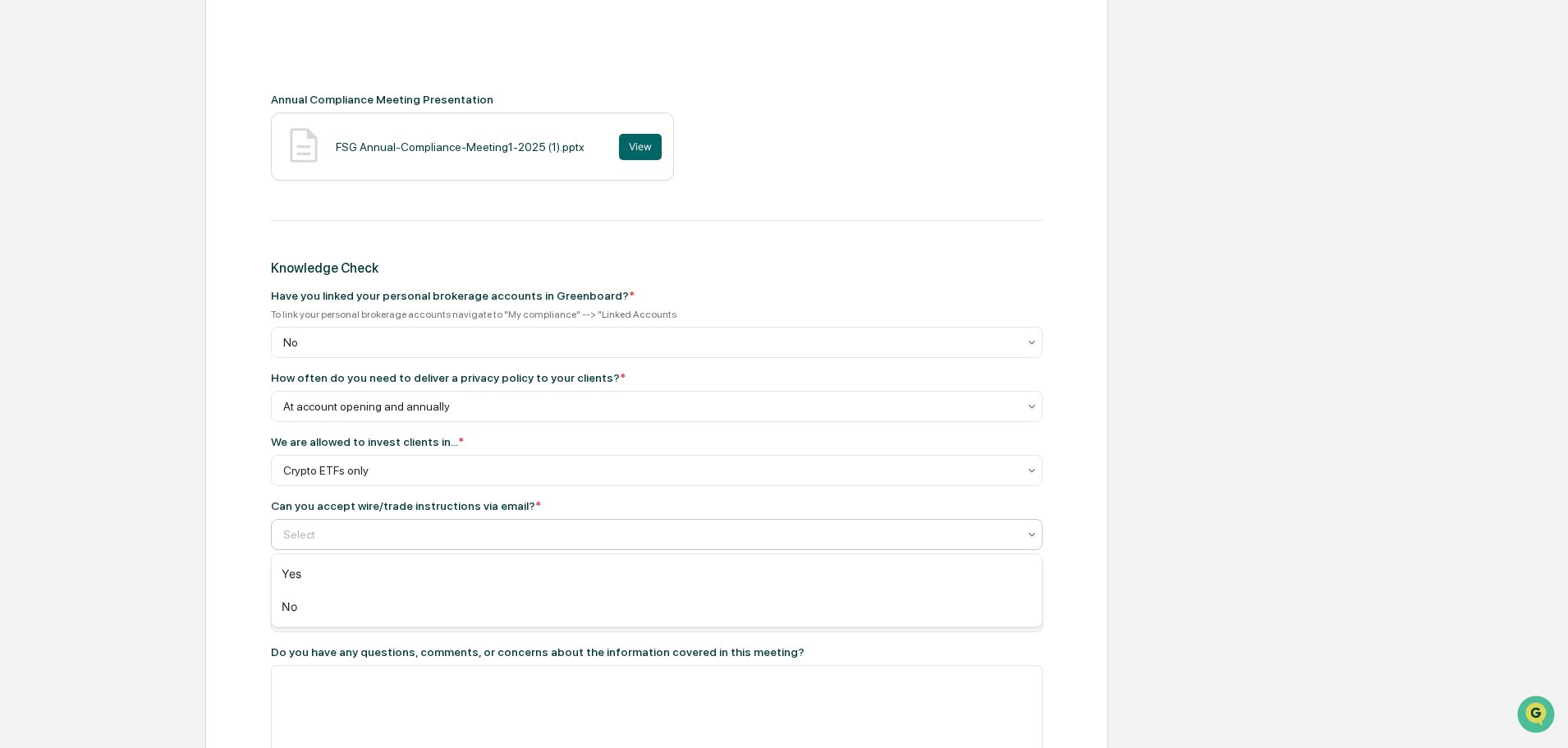
click at [379, 534] on div at bounding box center [650, 535] width 733 height 17
click at [367, 605] on div "No" at bounding box center [656, 606] width 770 height 32
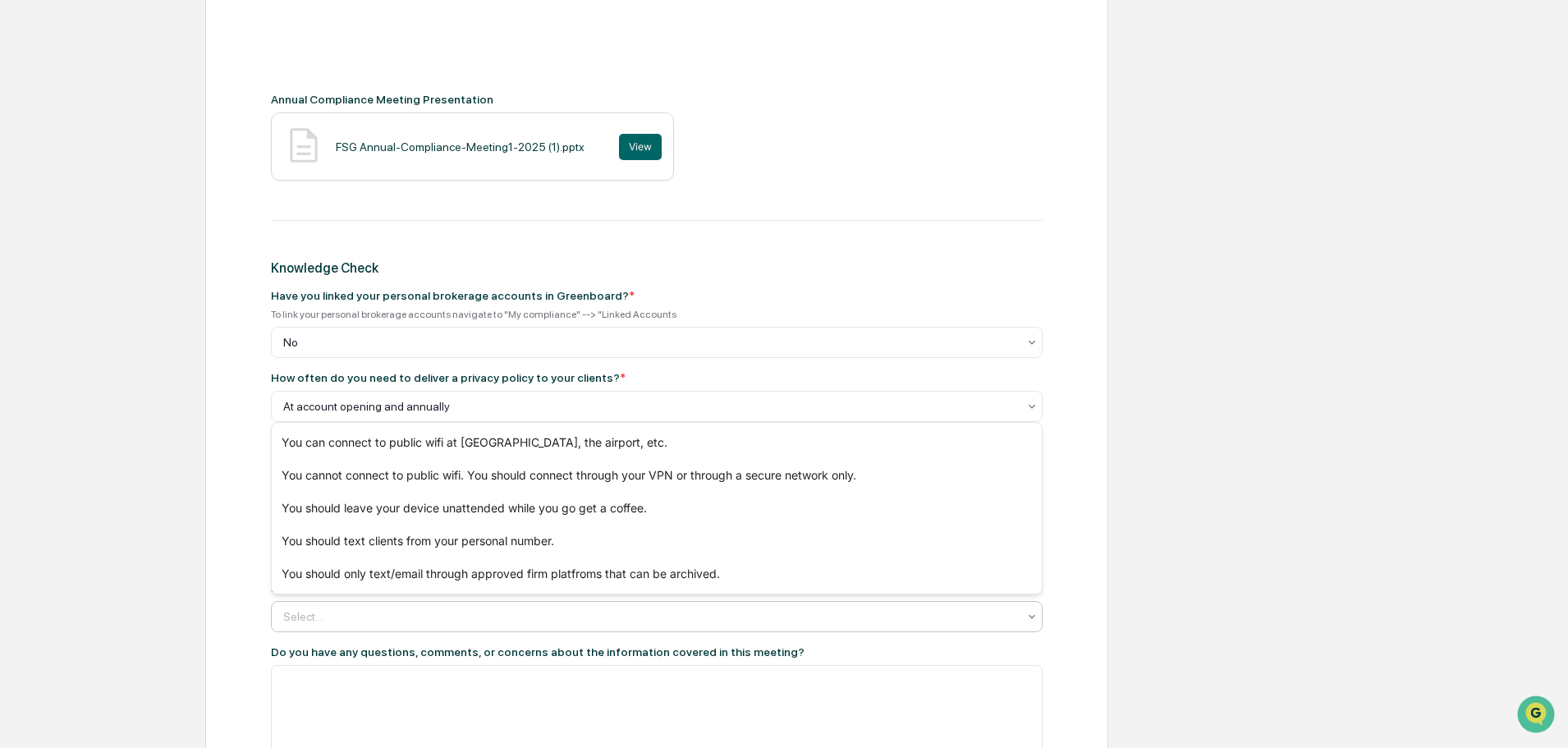
click at [360, 623] on div at bounding box center [650, 616] width 733 height 17
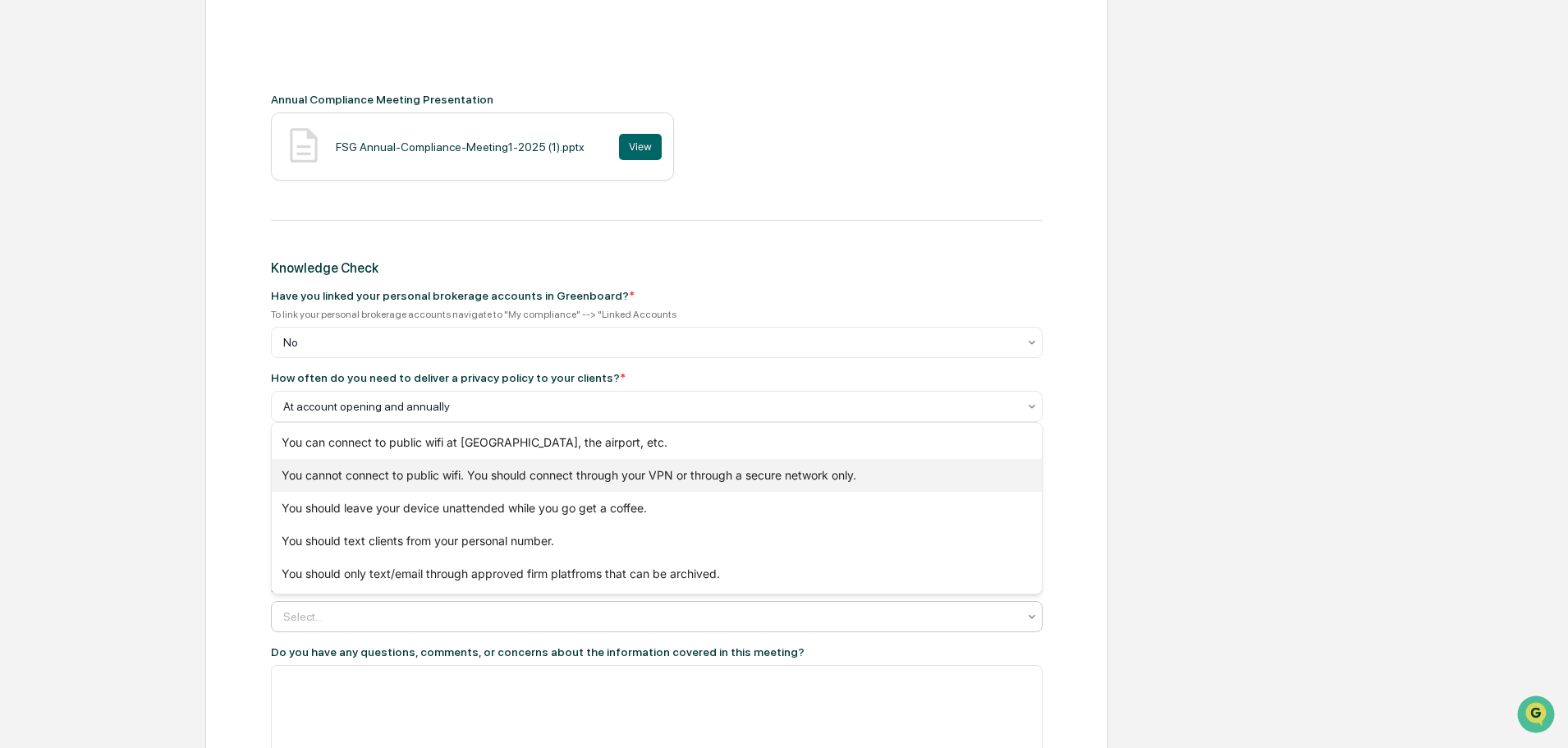
click at [557, 480] on div "You cannot connect to public wifi. You should connect through your VPN or throu…" at bounding box center [656, 474] width 770 height 32
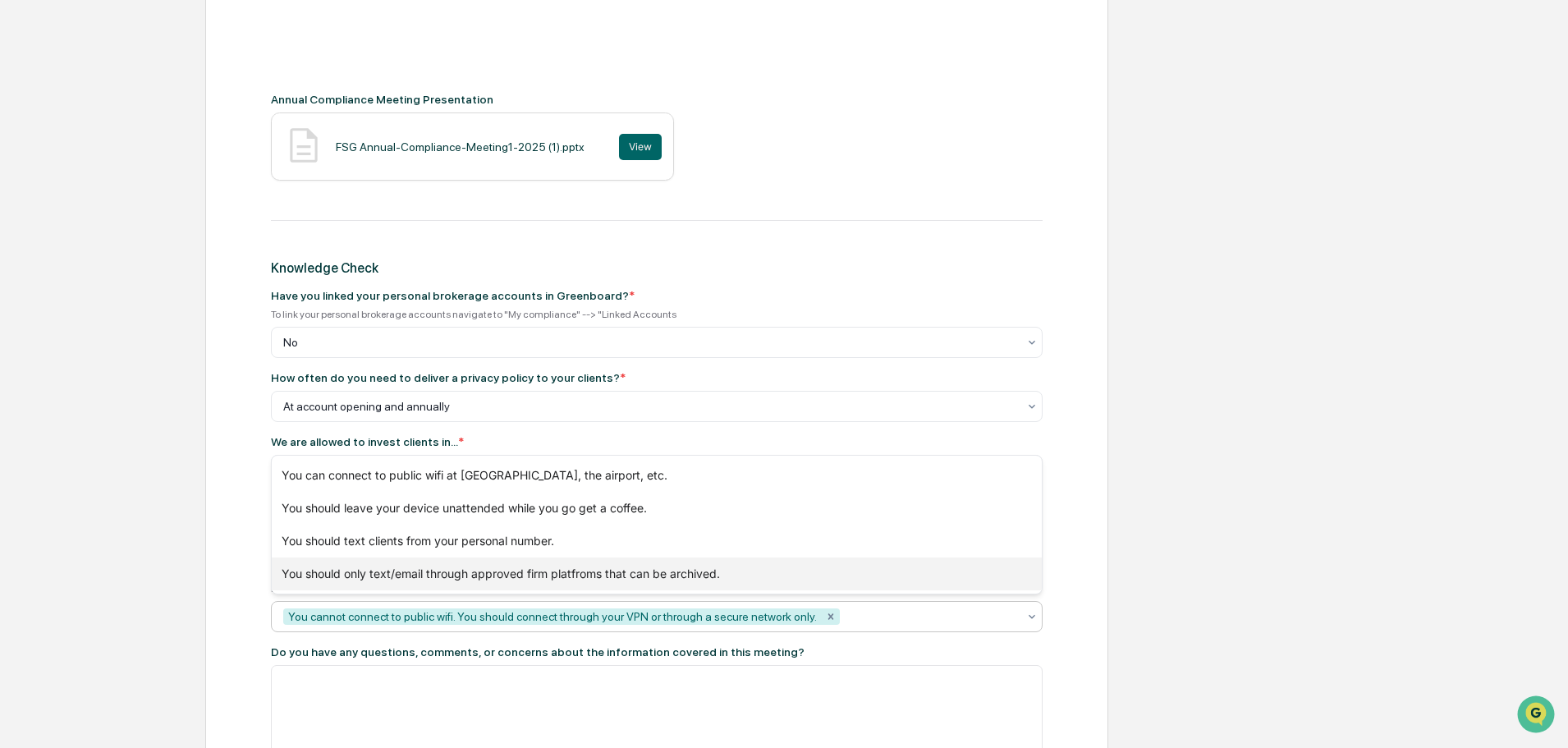
click at [441, 578] on div "You should only text/email through approved firm platfroms that can be archived." at bounding box center [656, 573] width 770 height 32
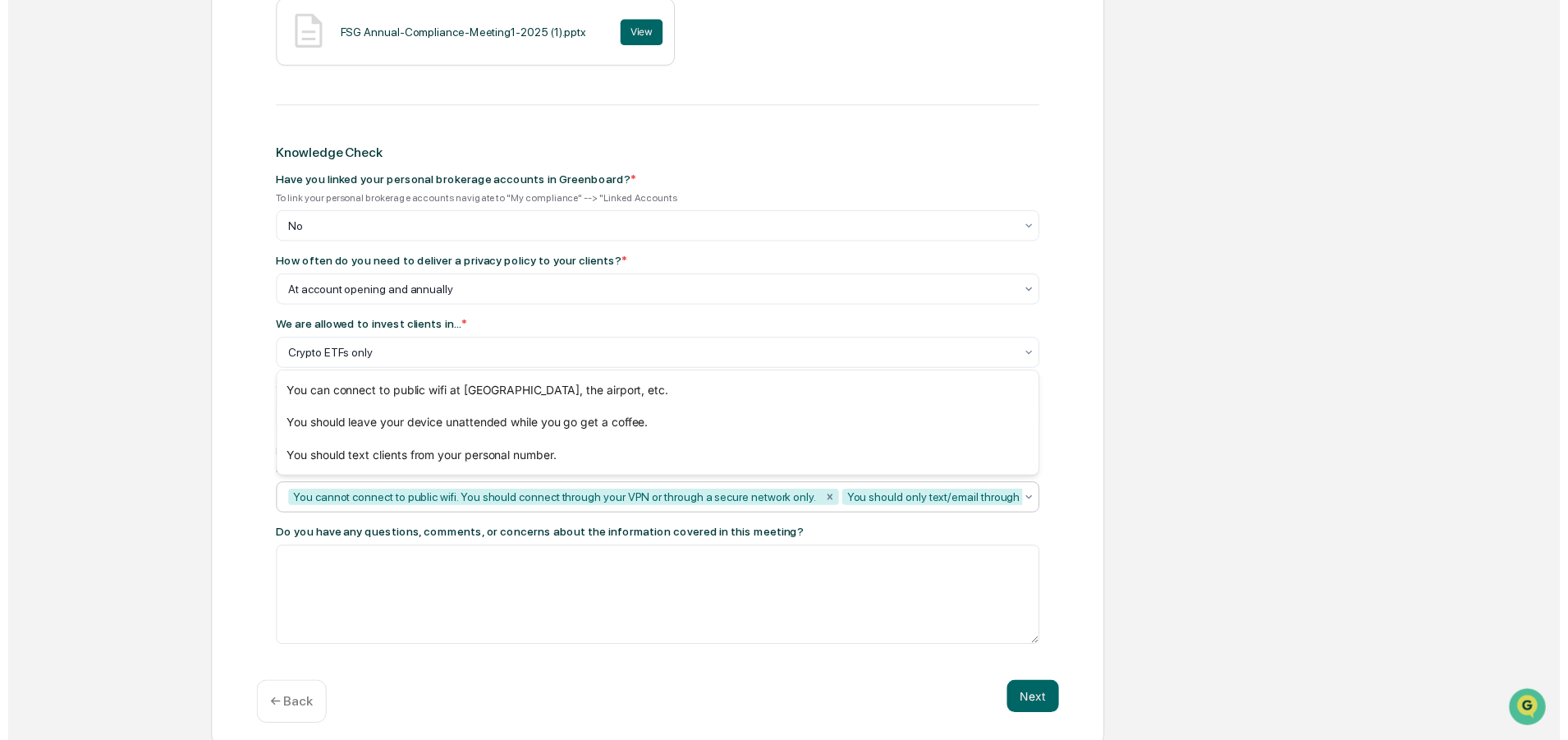
scroll to position [788, 0]
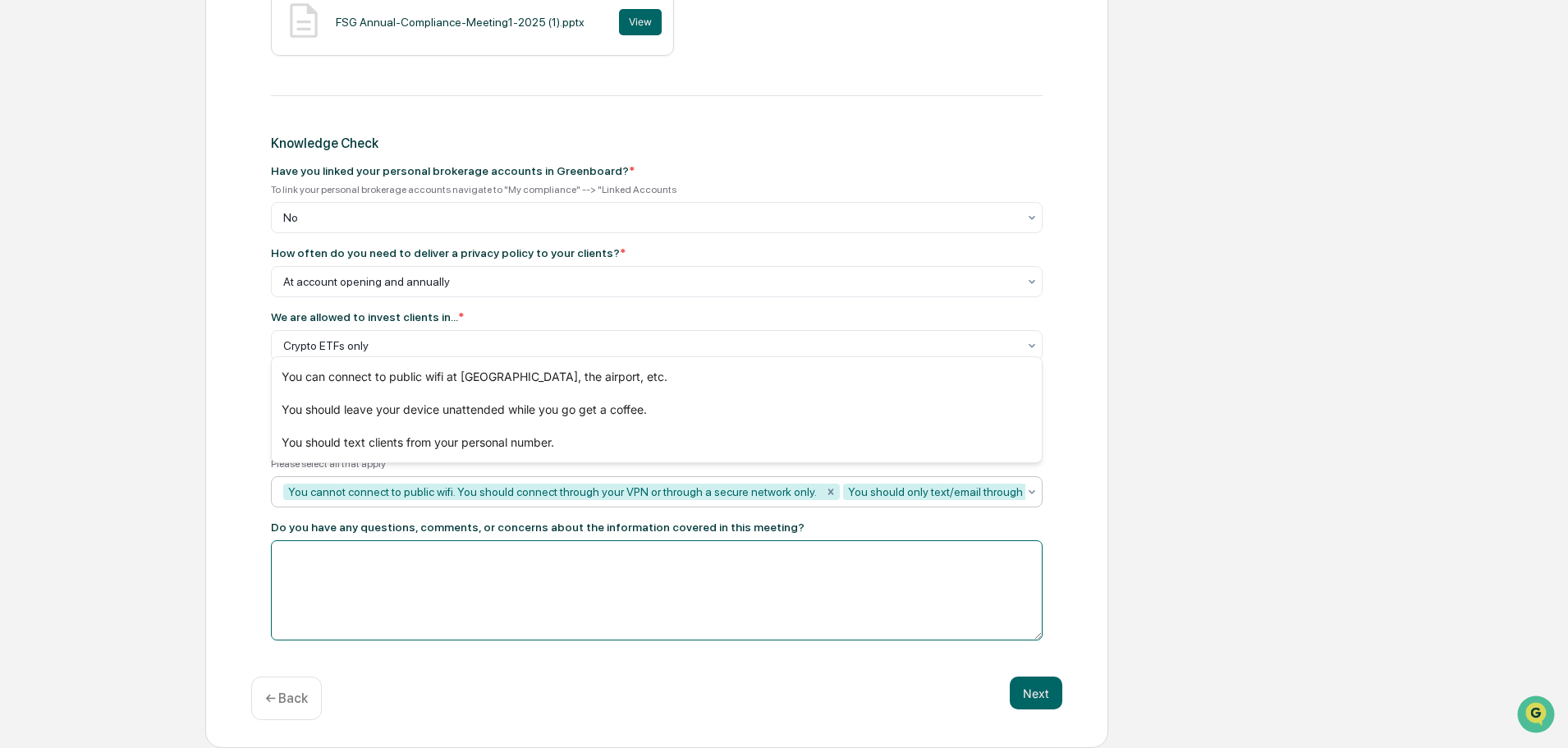
click at [450, 598] on textarea at bounding box center [656, 590] width 771 height 100
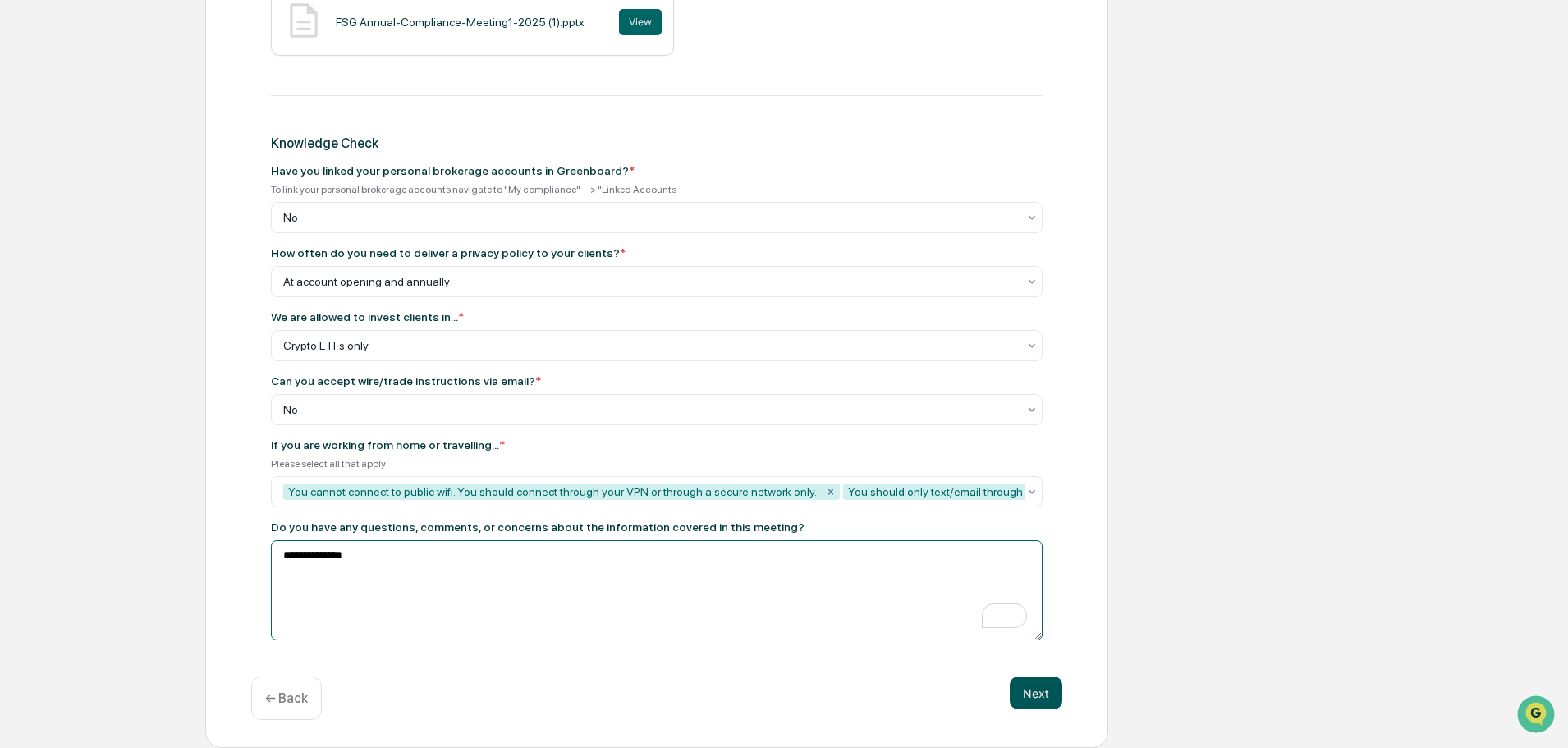
type textarea "**********"
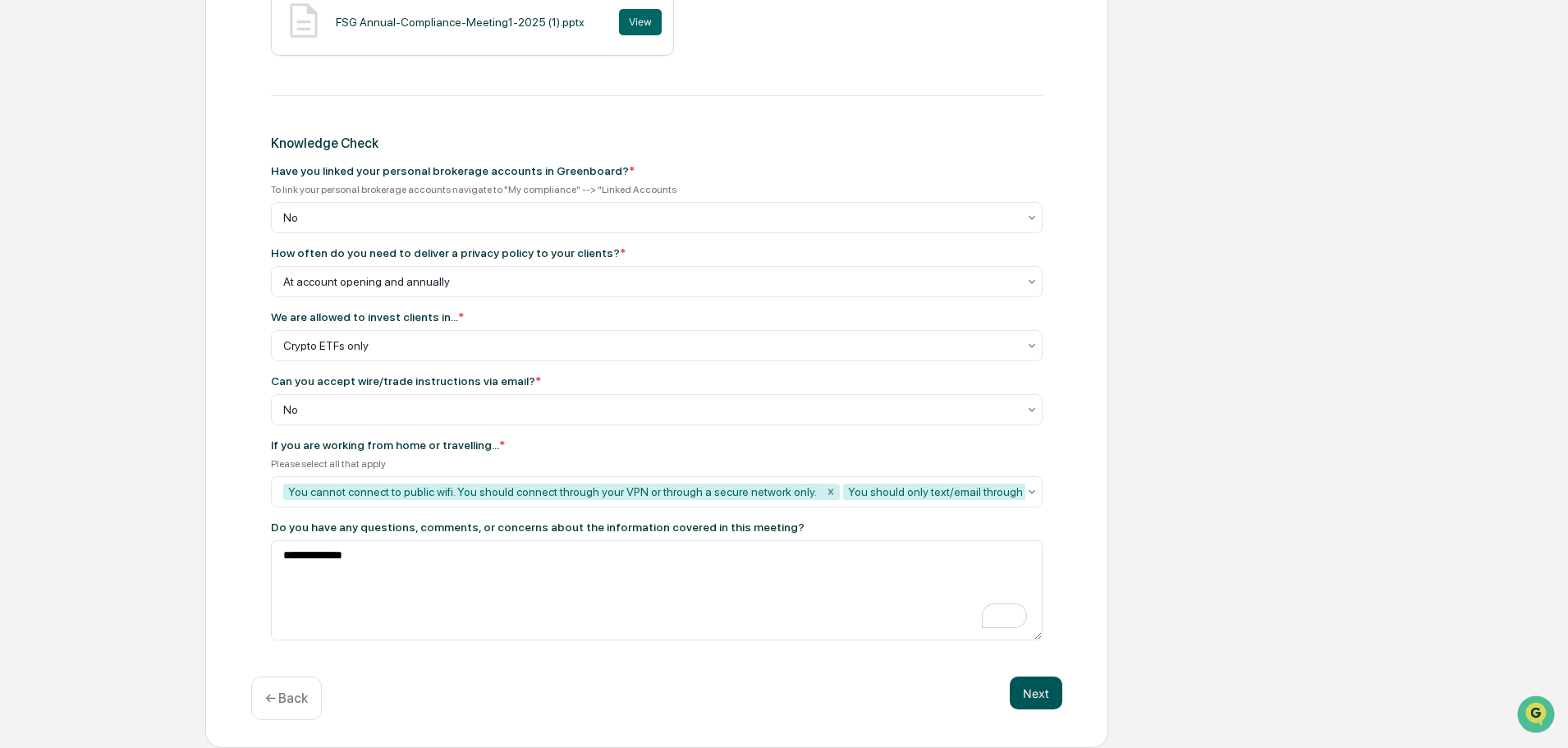
click at [1029, 693] on button "Next" at bounding box center [1036, 692] width 53 height 32
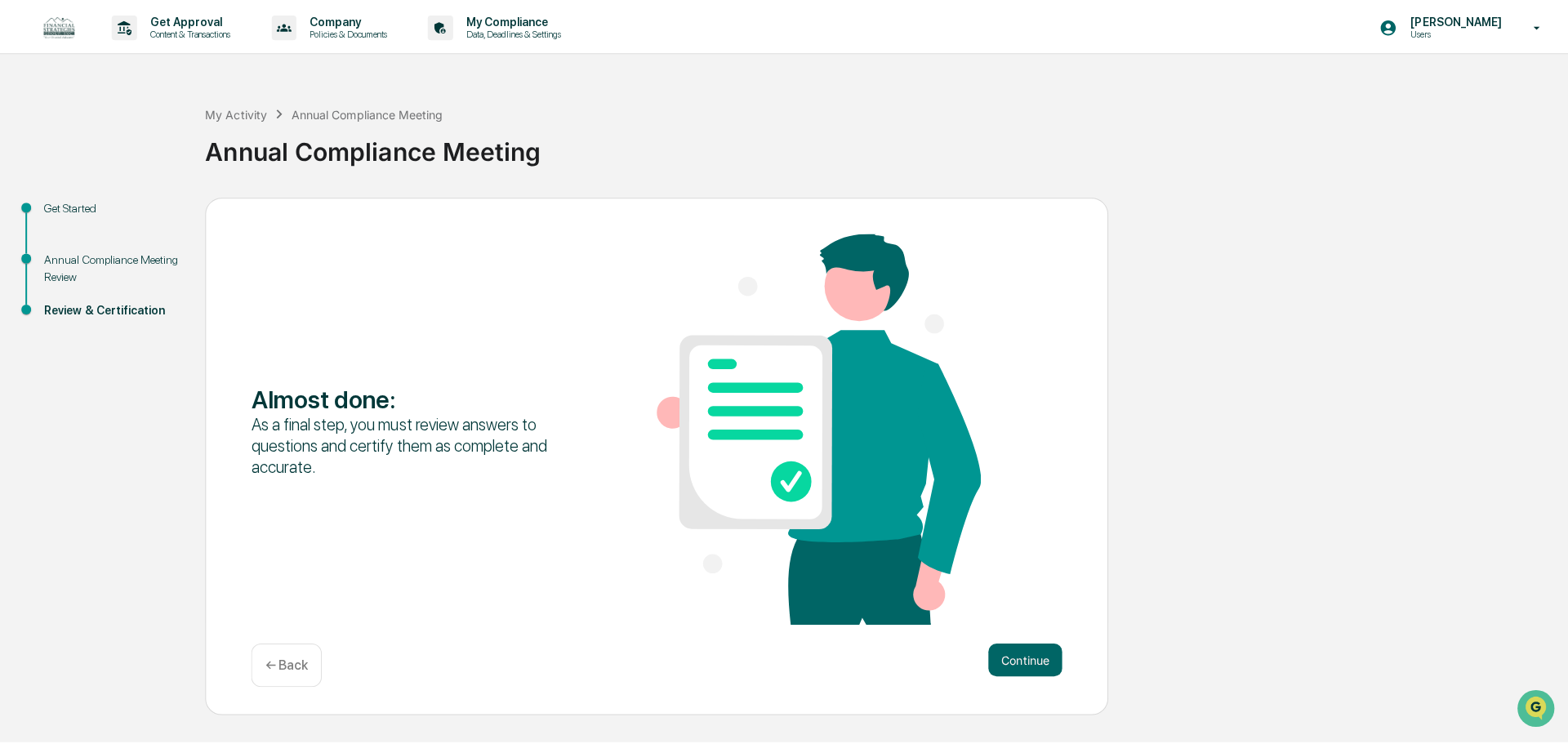
scroll to position [0, 0]
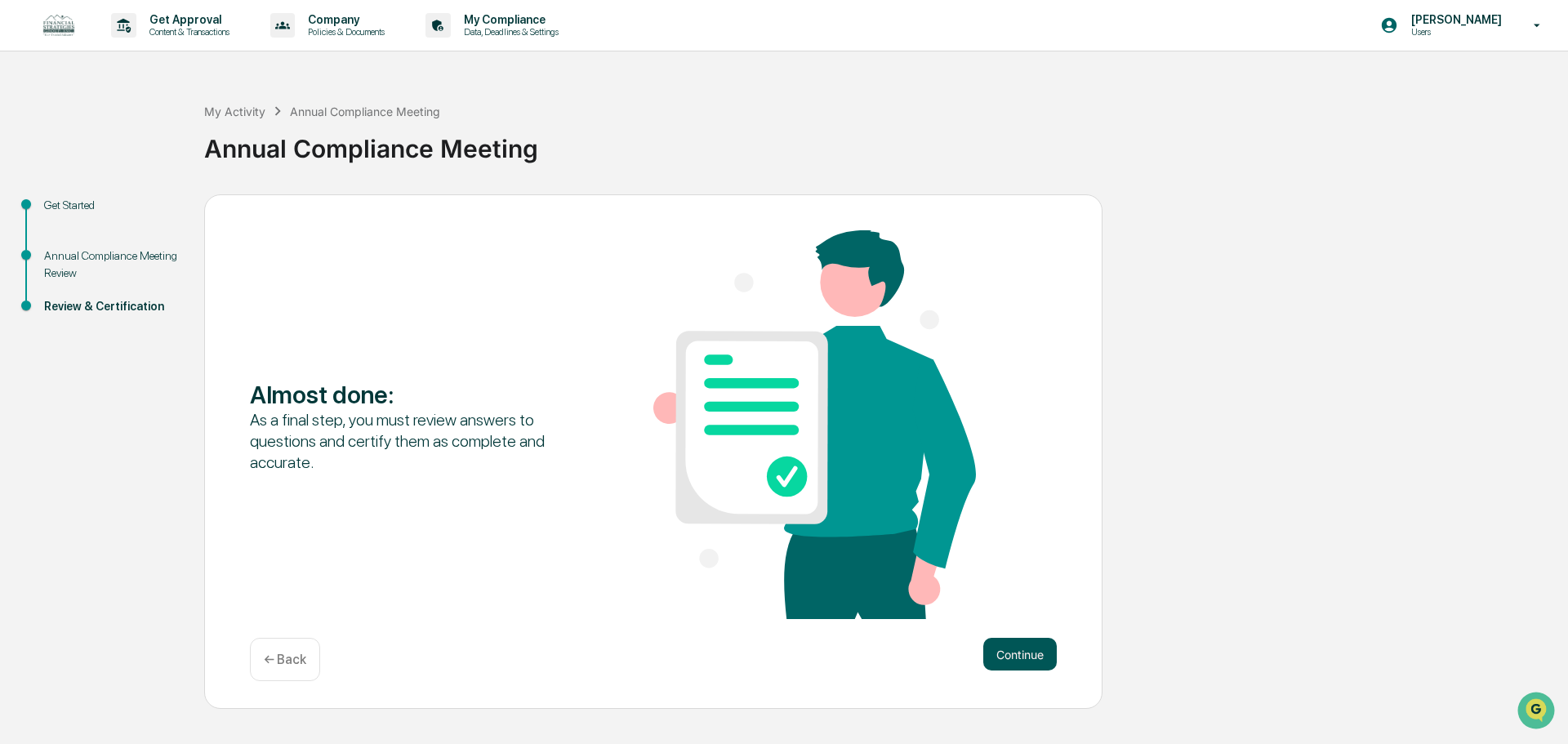
click at [1019, 658] on button "Continue" at bounding box center [1020, 654] width 74 height 32
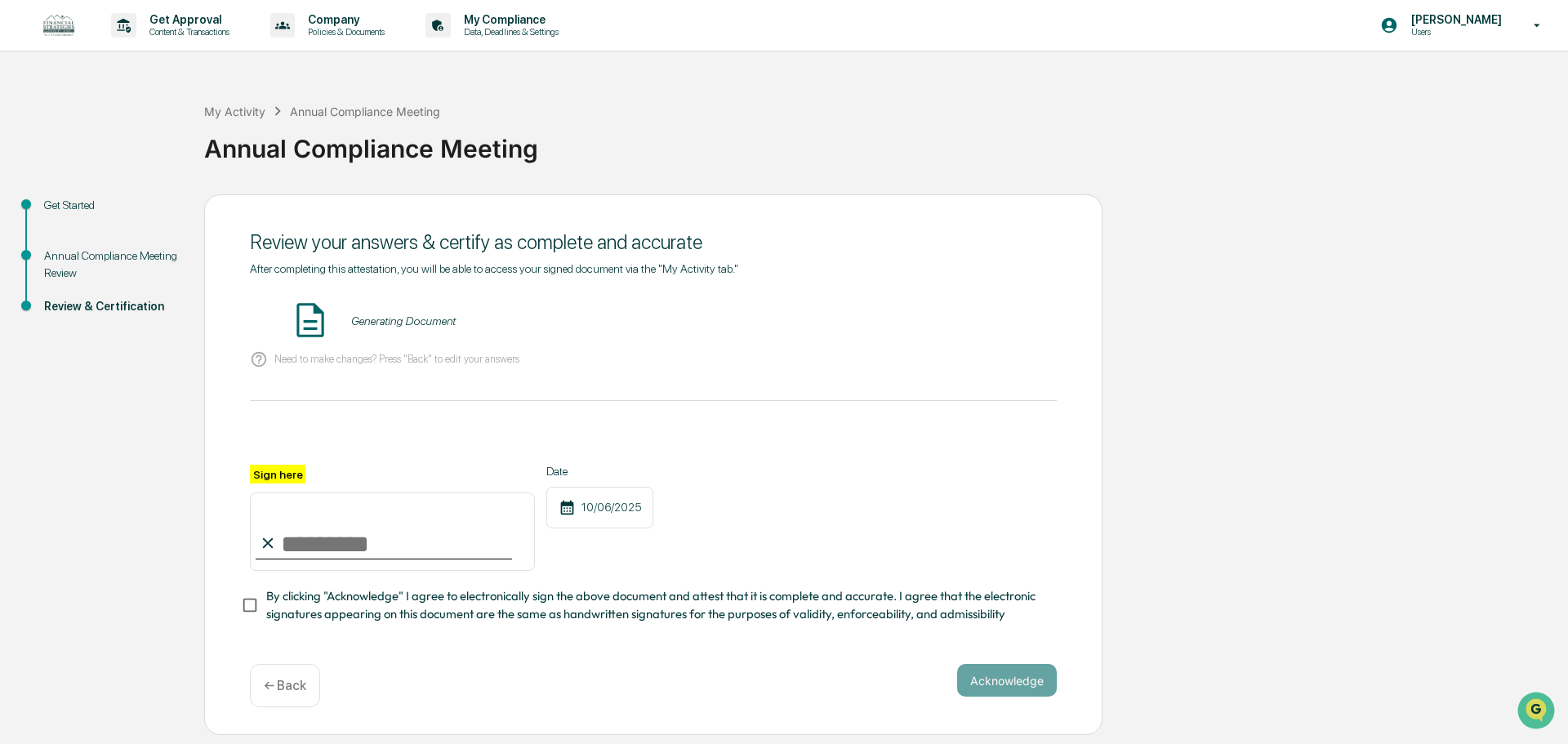
click at [404, 549] on input "Sign here" at bounding box center [392, 531] width 285 height 78
type input "**********"
click at [709, 496] on div "**********" at bounding box center [654, 517] width 807 height 106
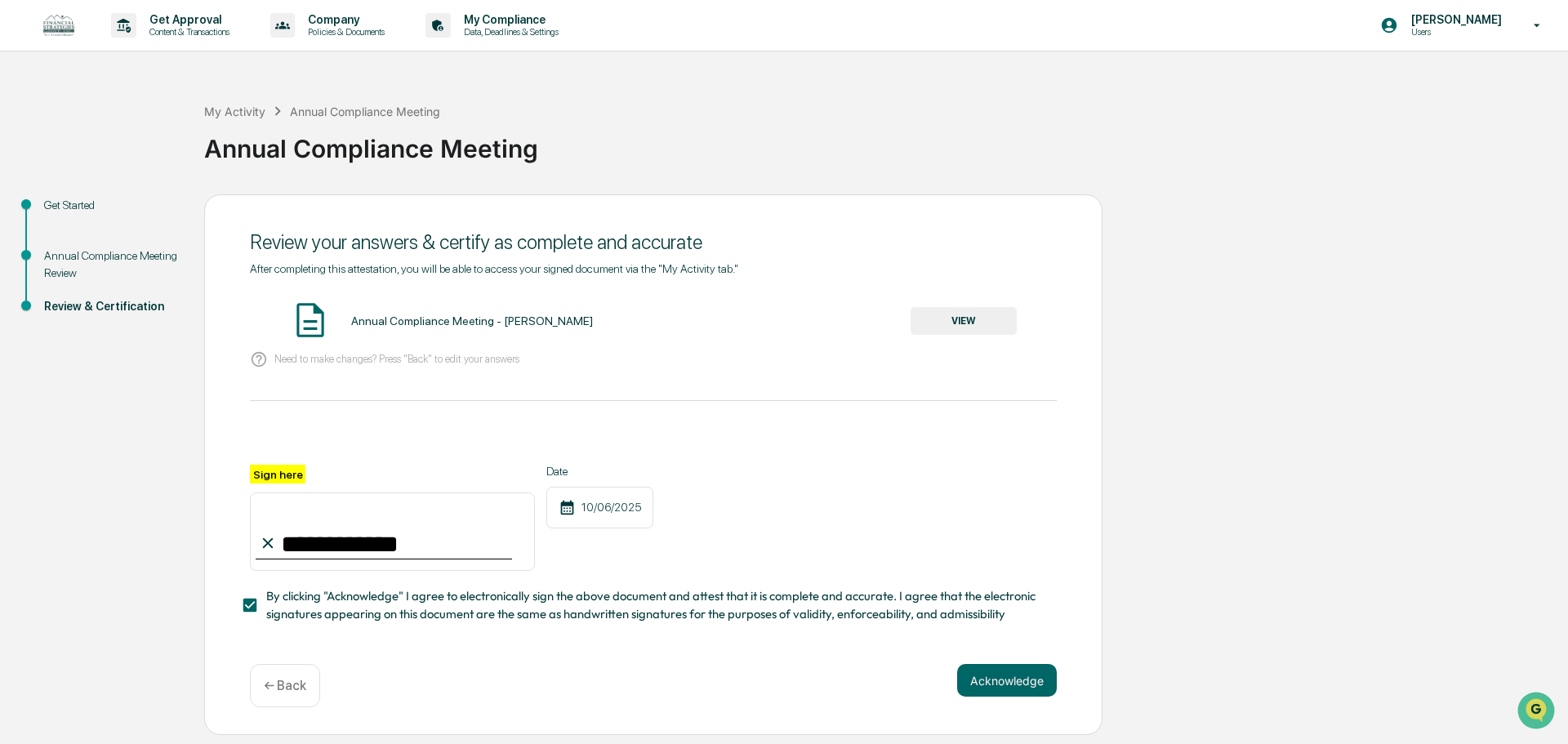
click at [499, 319] on div "Annual Compliance Meeting - [PERSON_NAME]" at bounding box center [472, 320] width 242 height 13
click at [956, 310] on button "VIEW" at bounding box center [963, 320] width 106 height 28
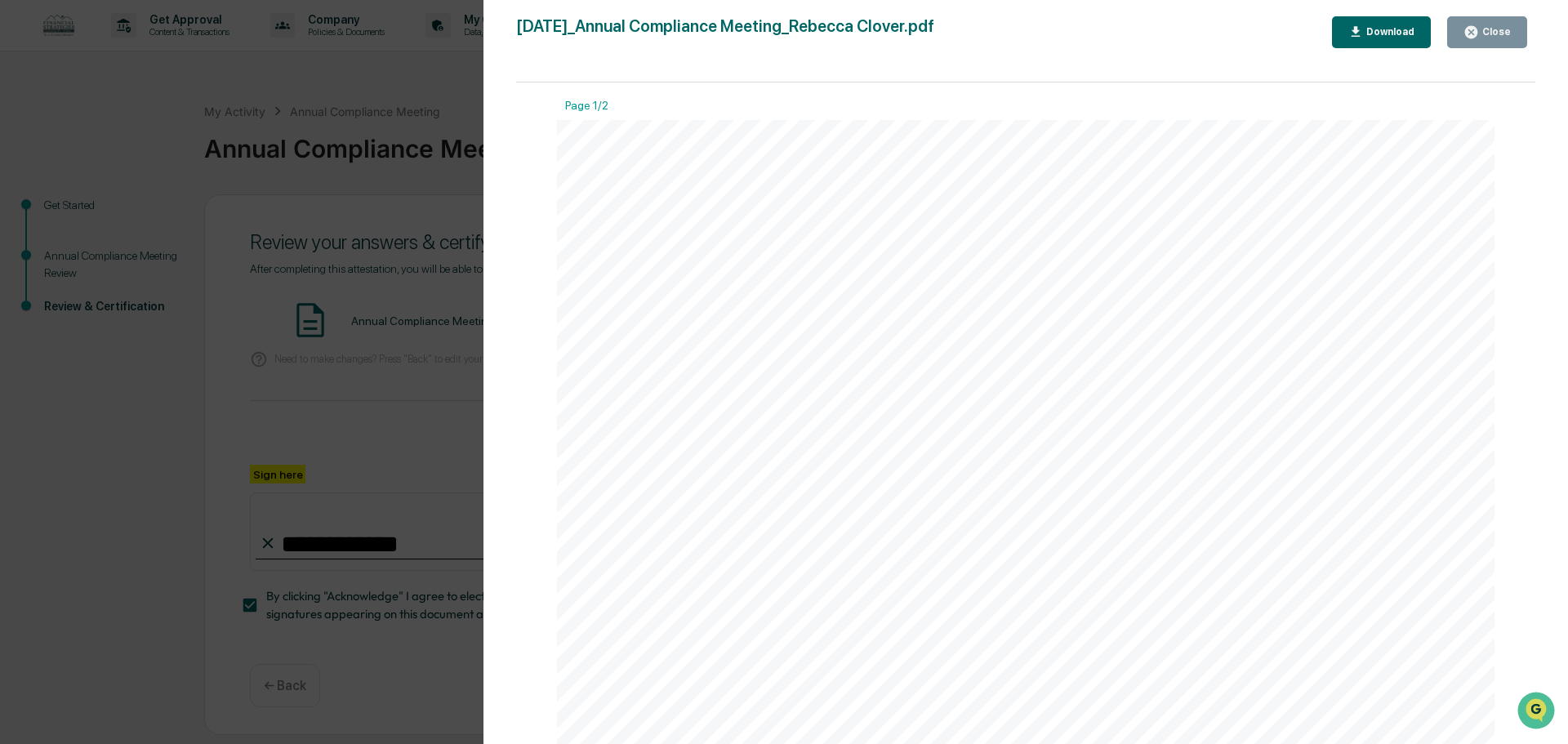
click at [1483, 43] on button "Close" at bounding box center [1487, 32] width 80 height 31
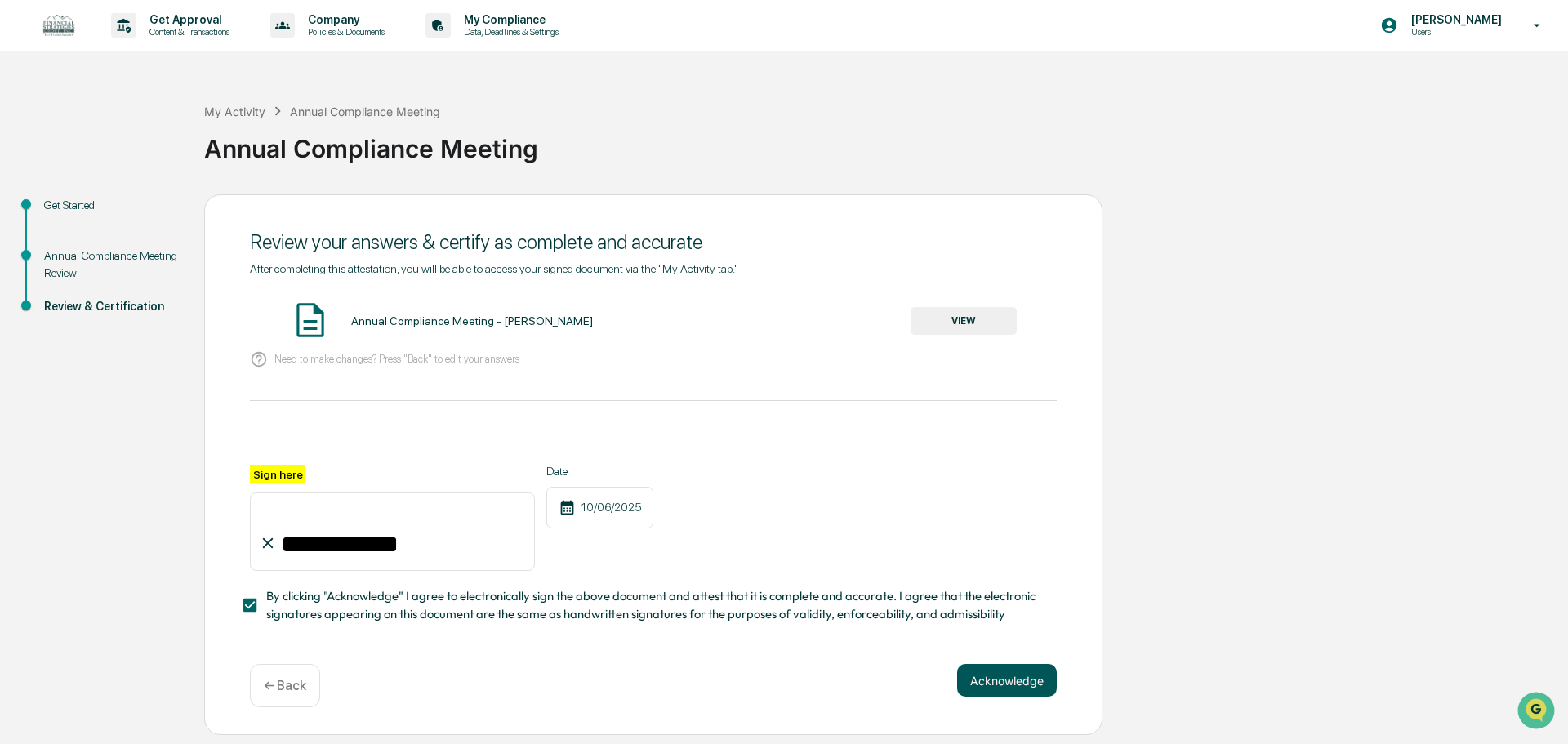
click at [1025, 690] on button "Acknowledge" at bounding box center [1007, 679] width 100 height 32
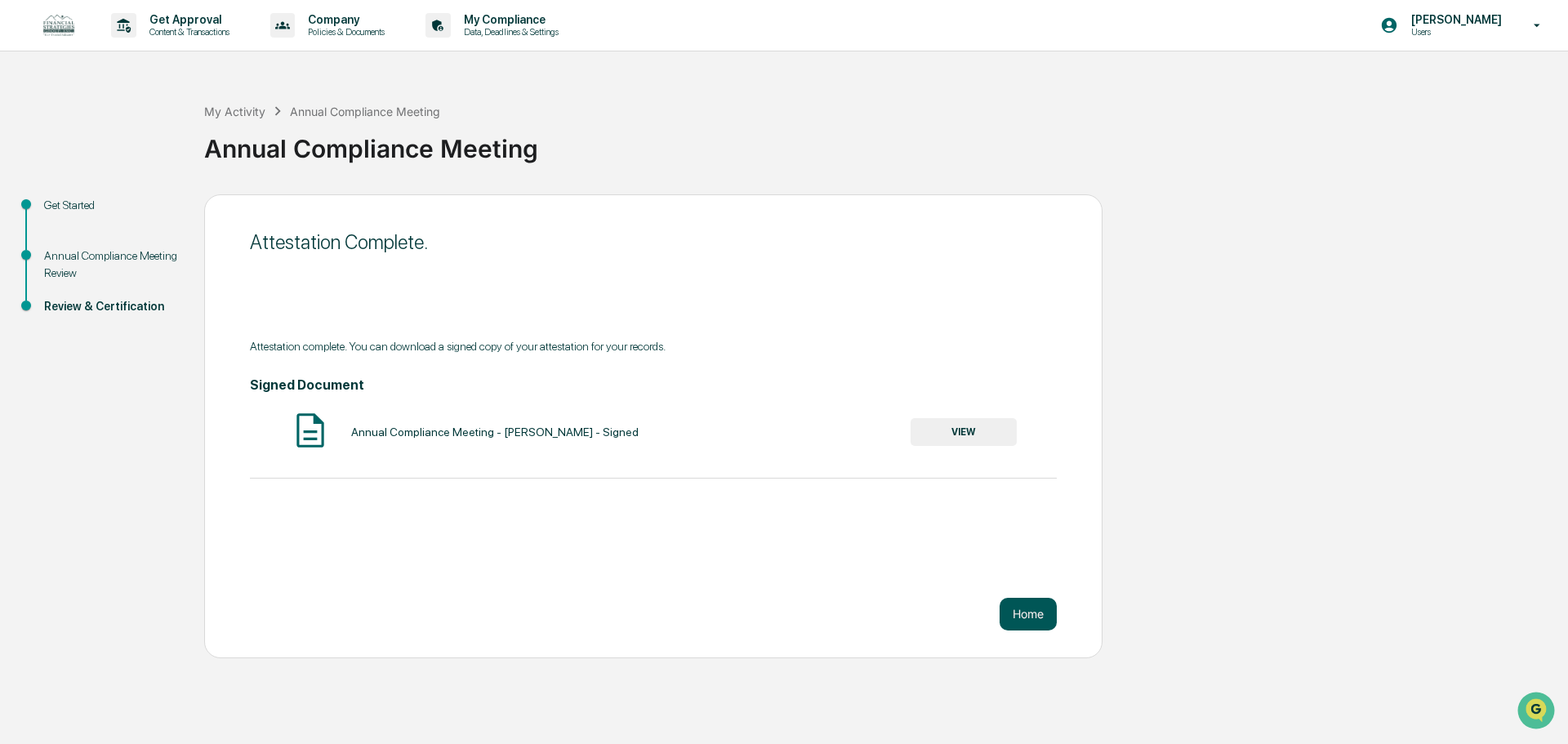
click at [1020, 616] on button "Home" at bounding box center [1028, 613] width 57 height 32
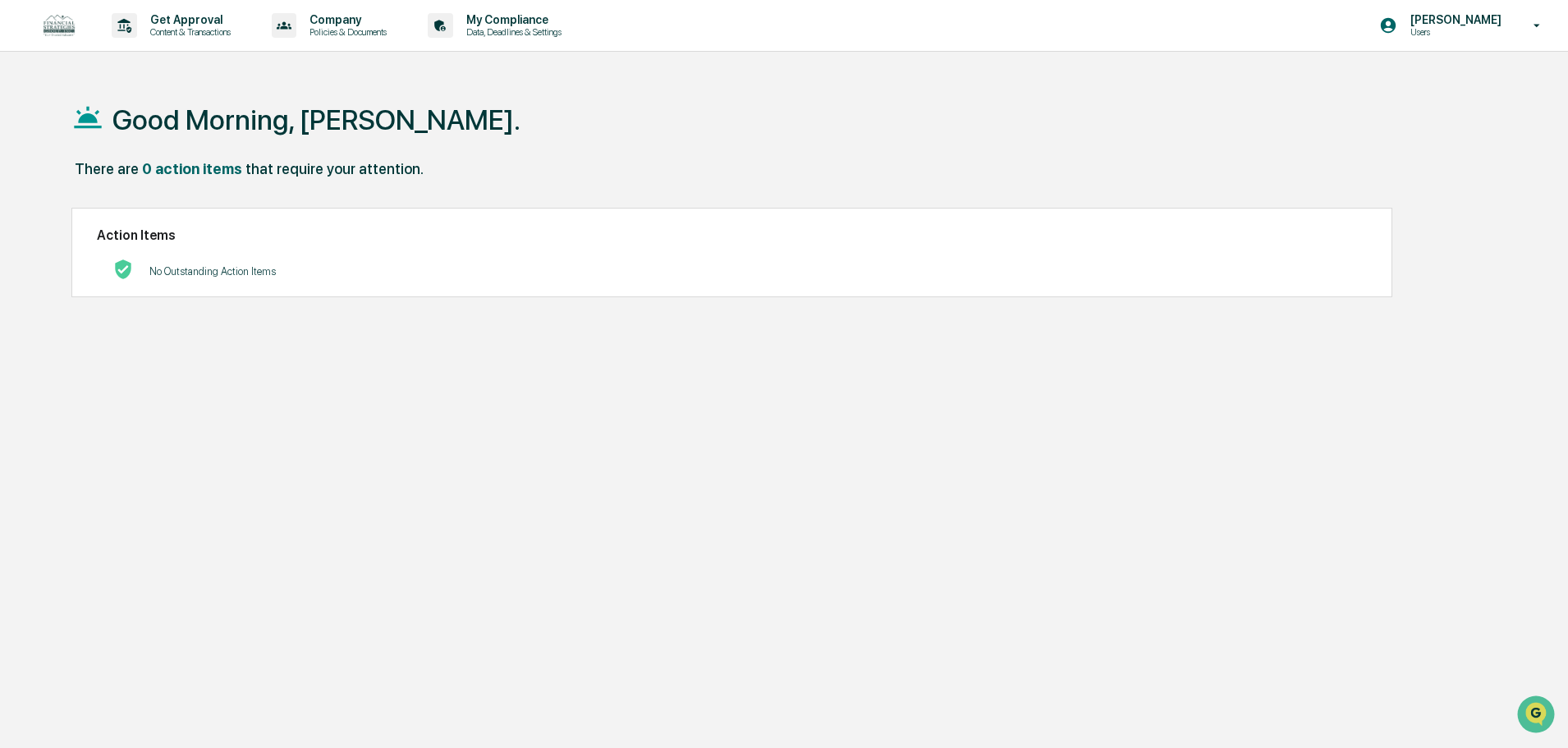
click at [61, 16] on img at bounding box center [58, 25] width 39 height 31
